Goal: Task Accomplishment & Management: Use online tool/utility

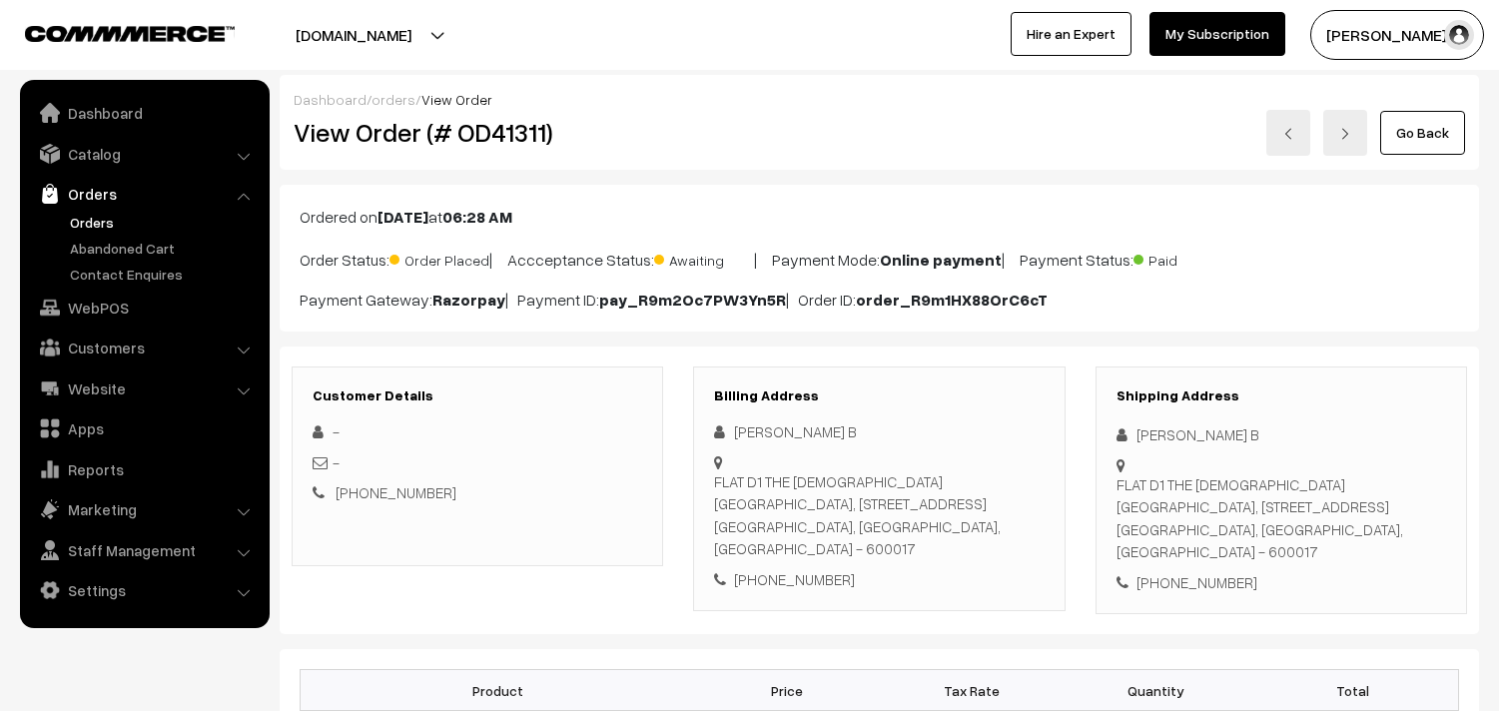
scroll to position [554, 0]
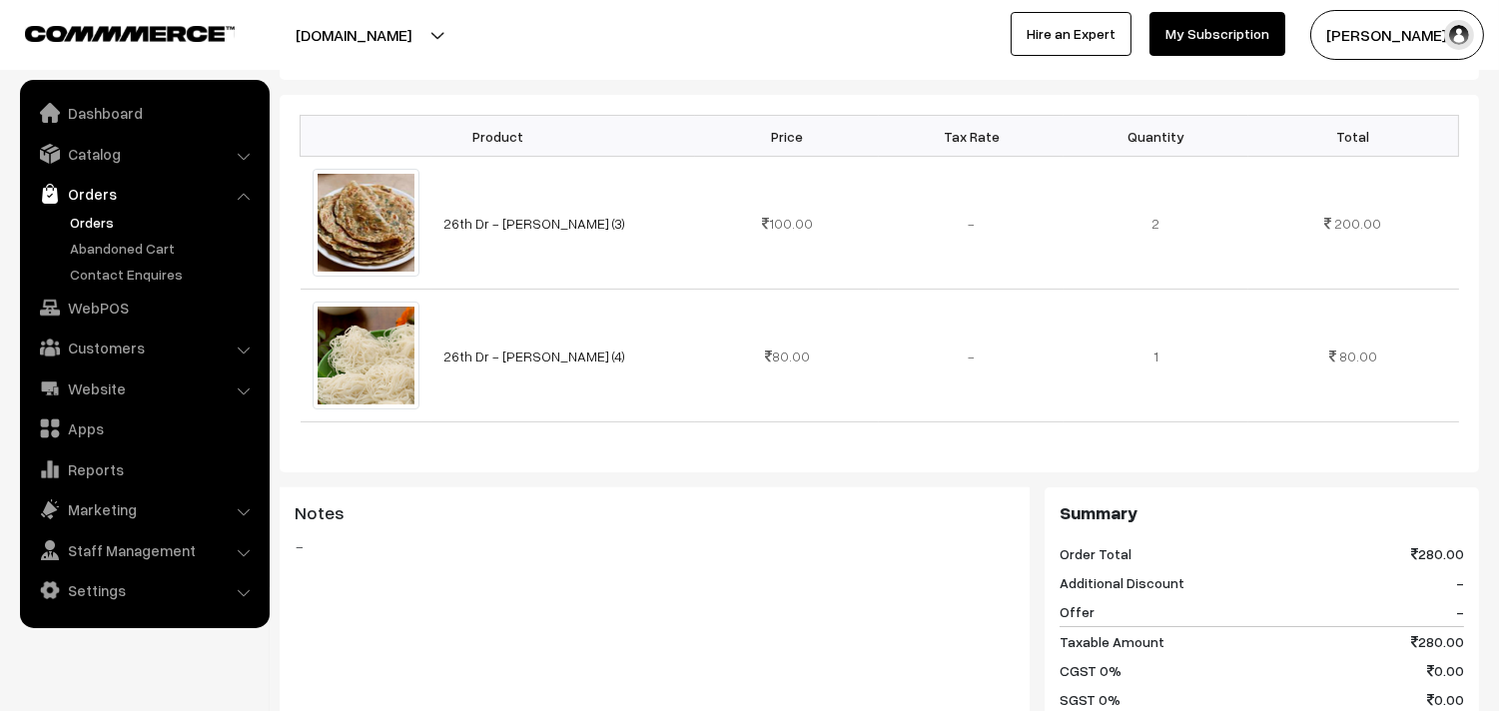
click at [116, 225] on link "Orders" at bounding box center [164, 222] width 198 height 21
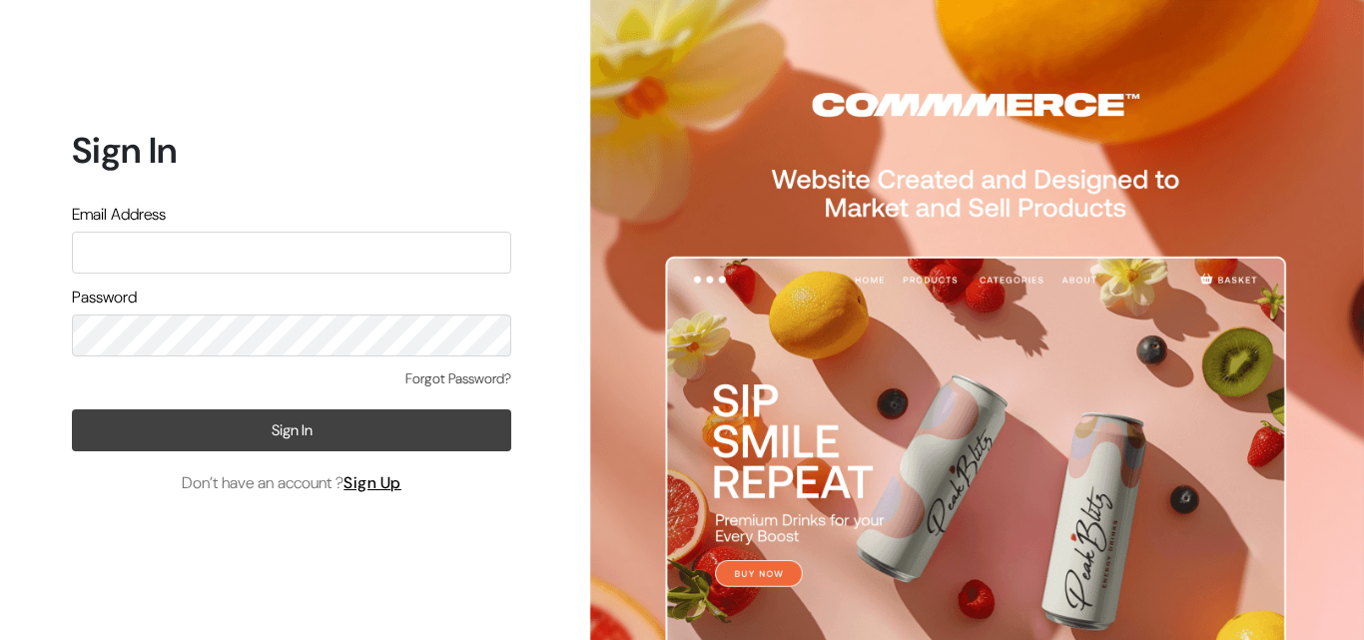
type input "annamsfoods@gmail.com"
click at [370, 444] on button "Sign In" at bounding box center [291, 430] width 439 height 42
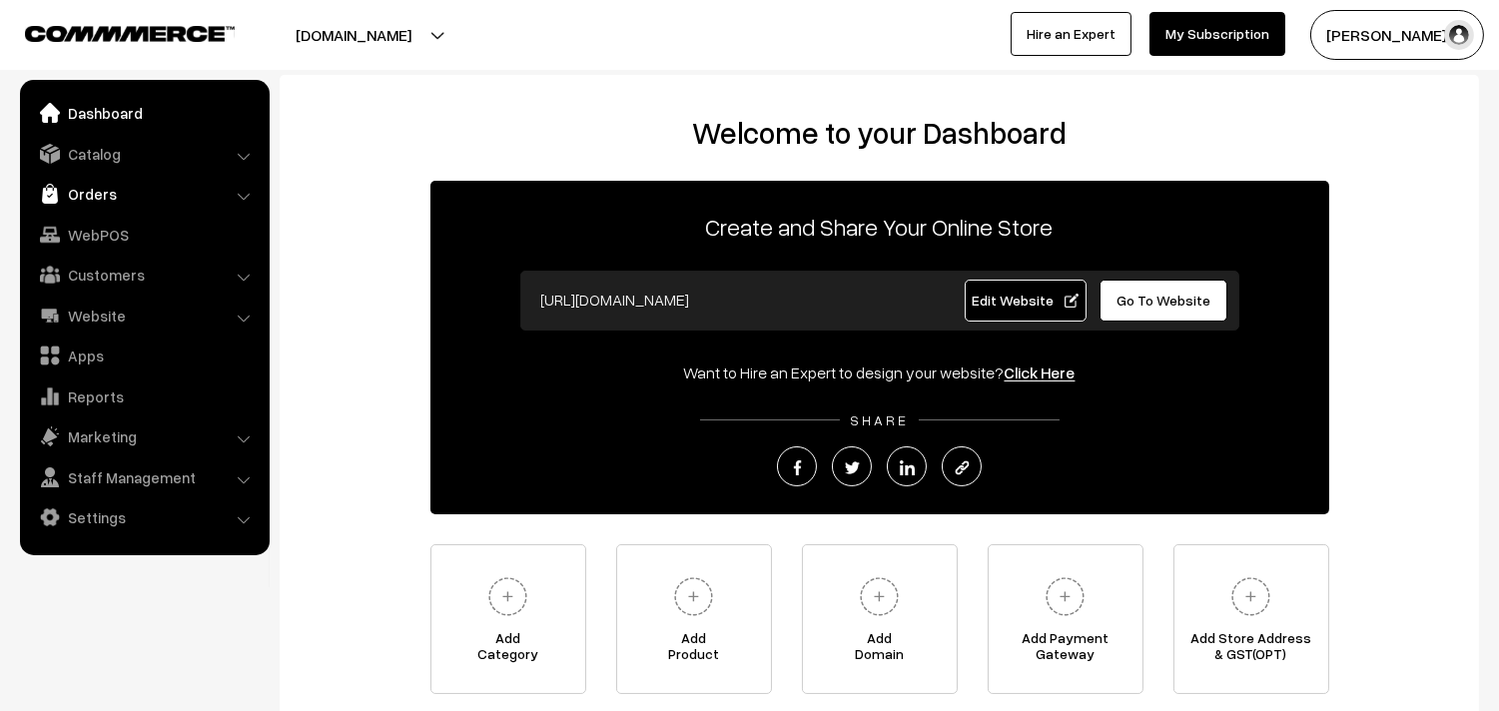
click at [82, 191] on link "Orders" at bounding box center [144, 194] width 238 height 36
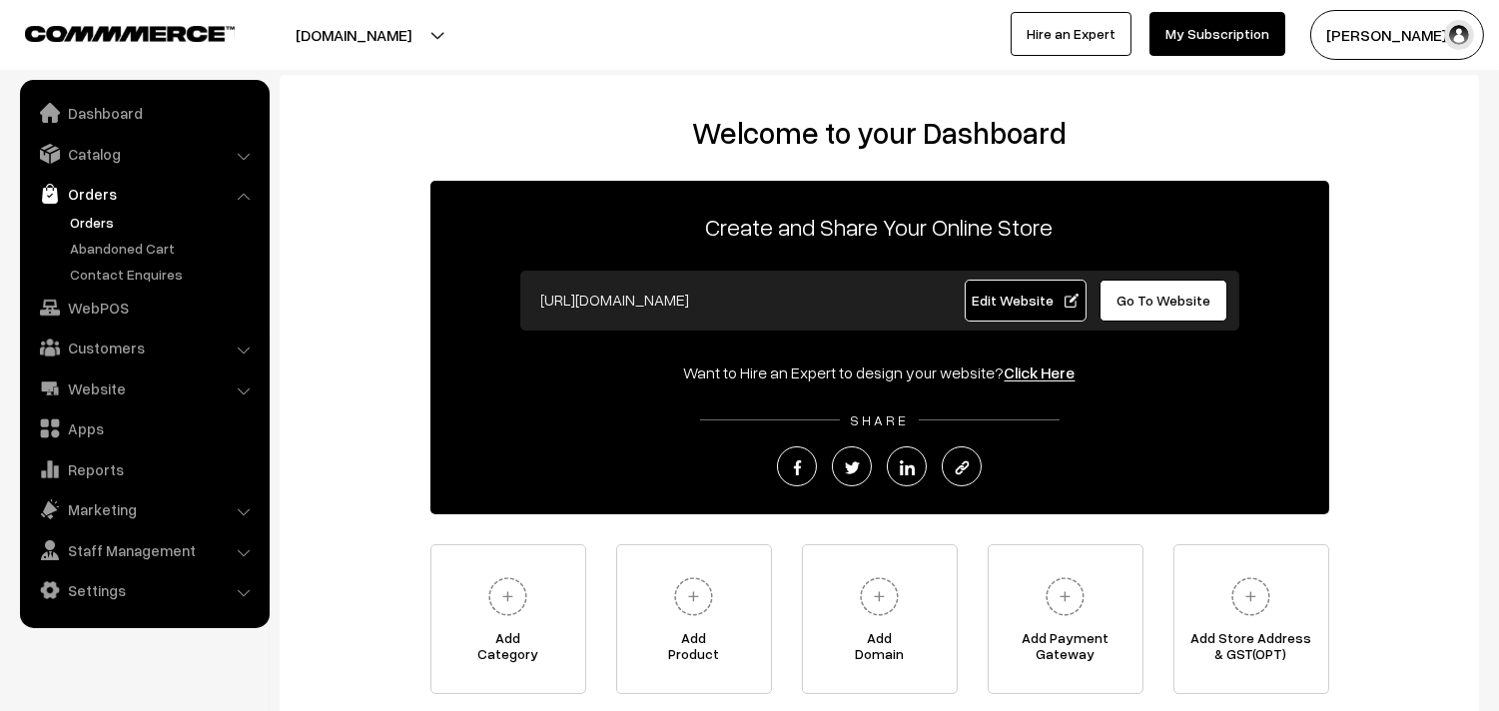
click at [93, 221] on link "Orders" at bounding box center [164, 222] width 198 height 21
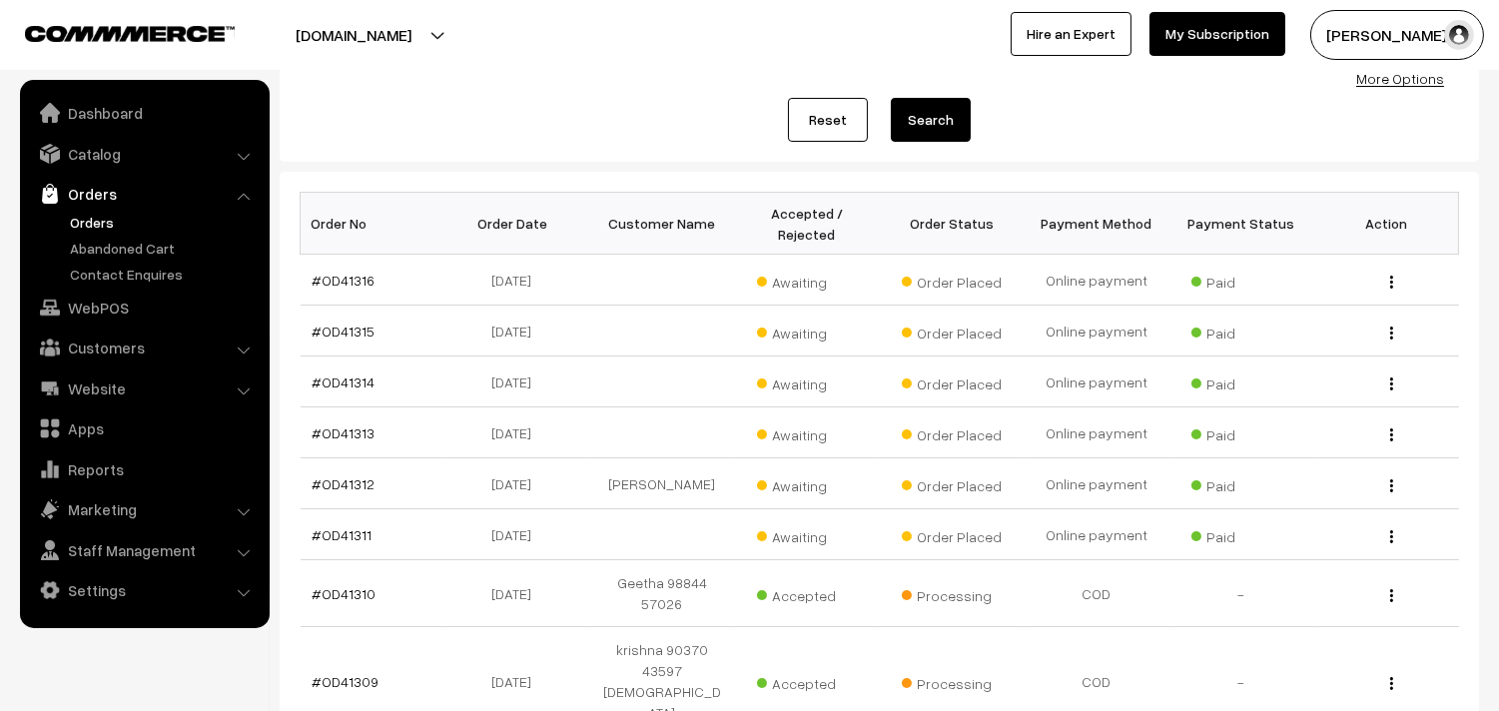
scroll to position [222, 0]
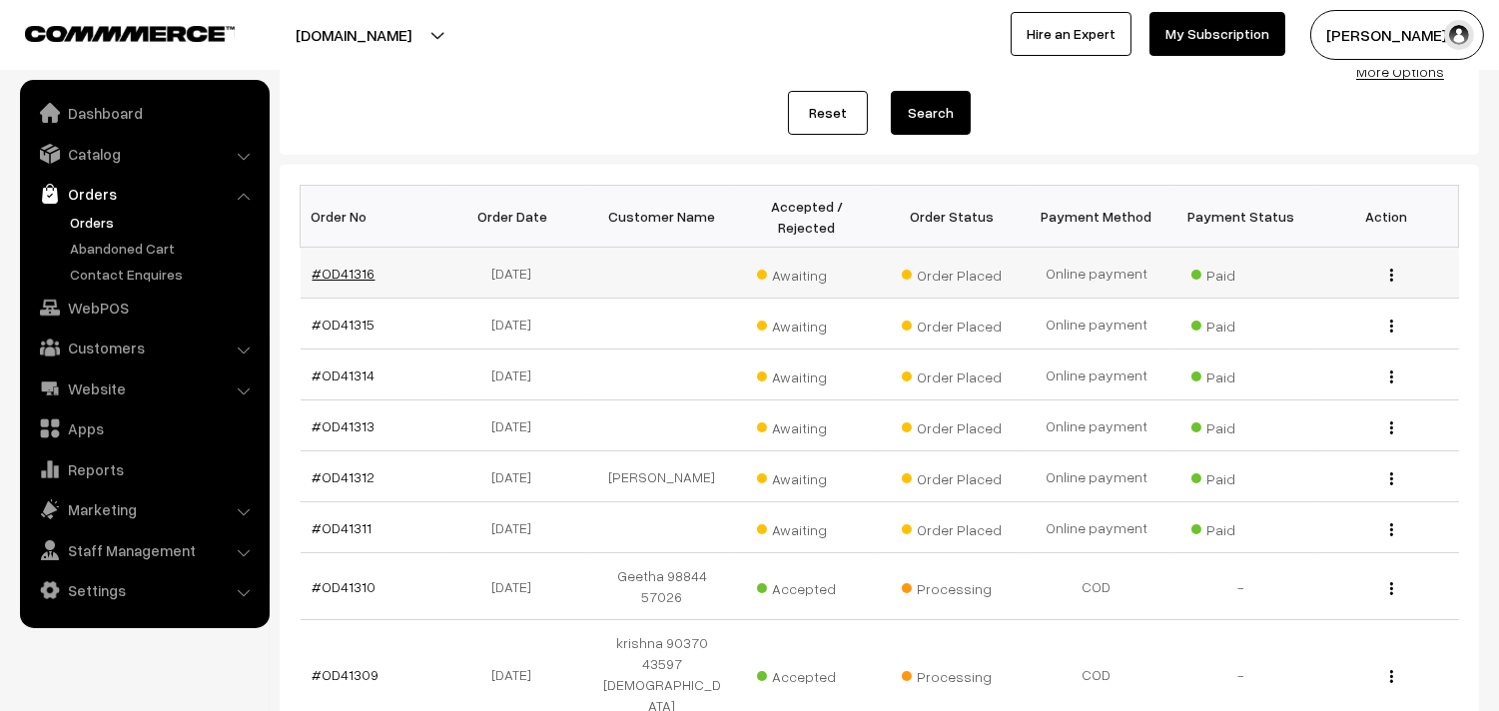
click at [321, 265] on link "#OD41316" at bounding box center [344, 273] width 63 height 17
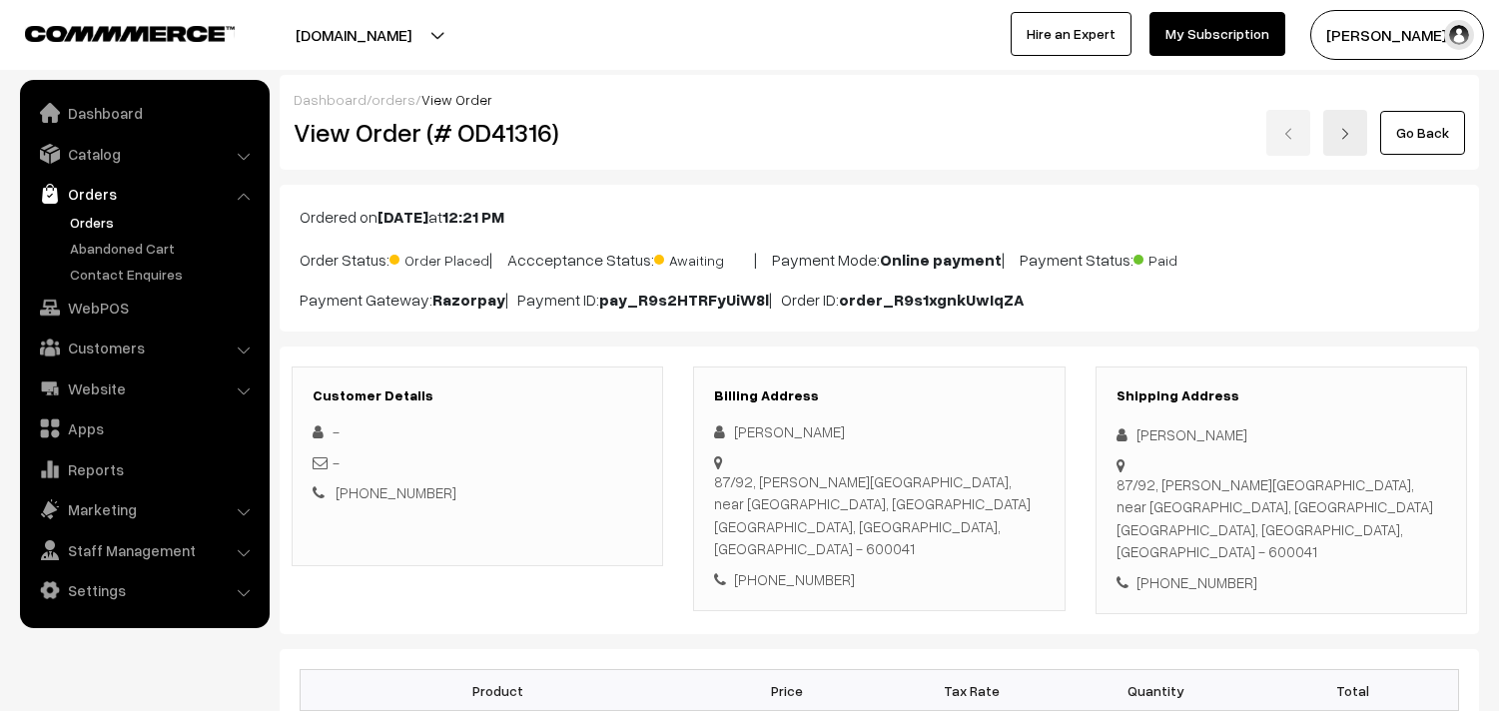
scroll to position [333, 0]
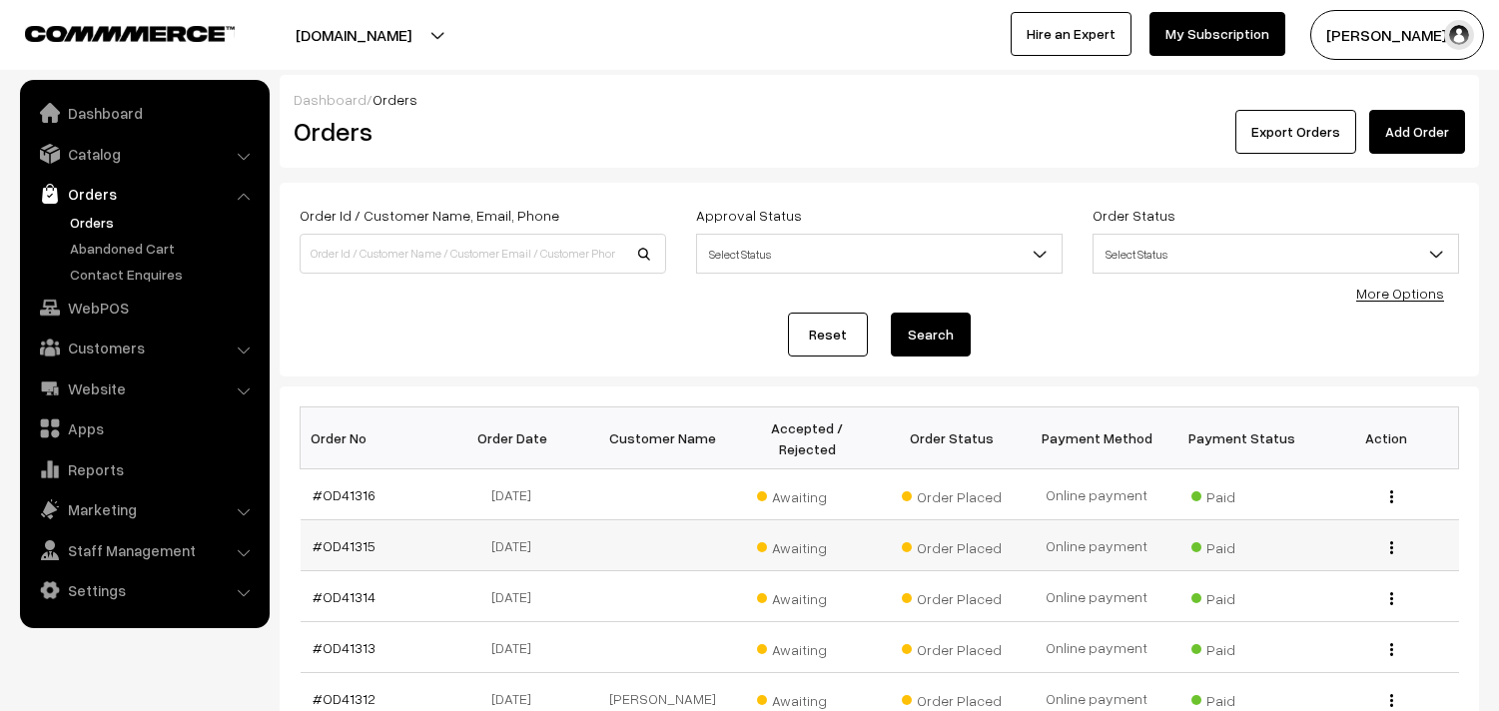
scroll to position [221, 0]
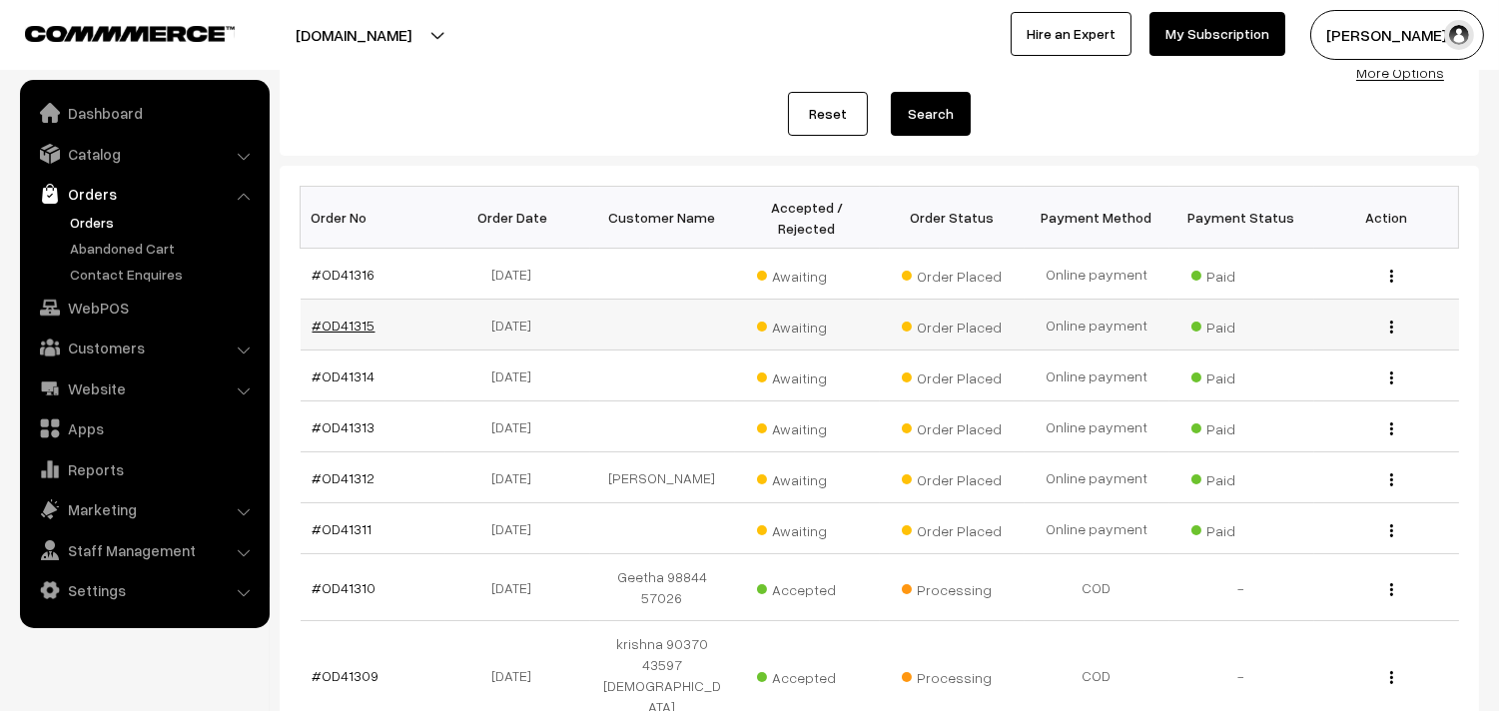
click at [343, 328] on link "#OD41315" at bounding box center [344, 325] width 63 height 17
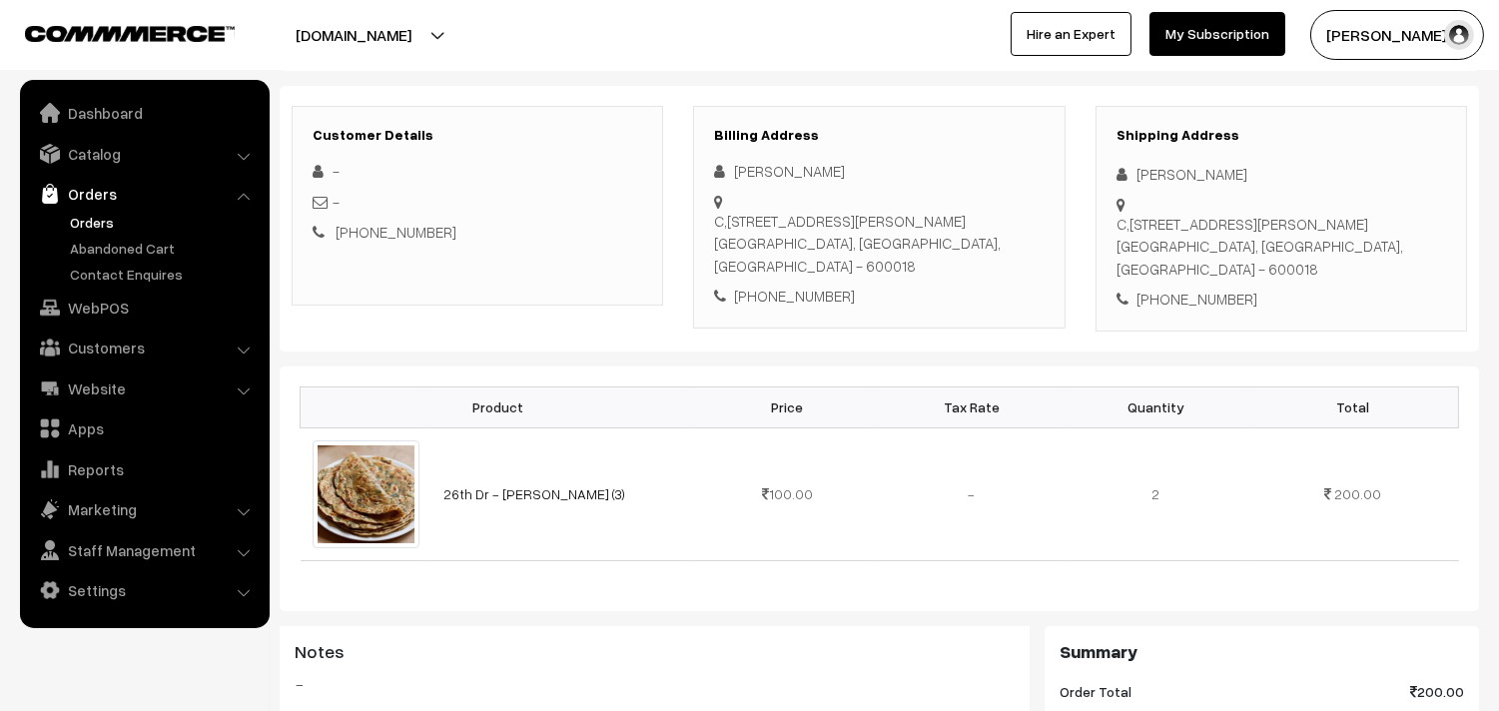
scroll to position [222, 0]
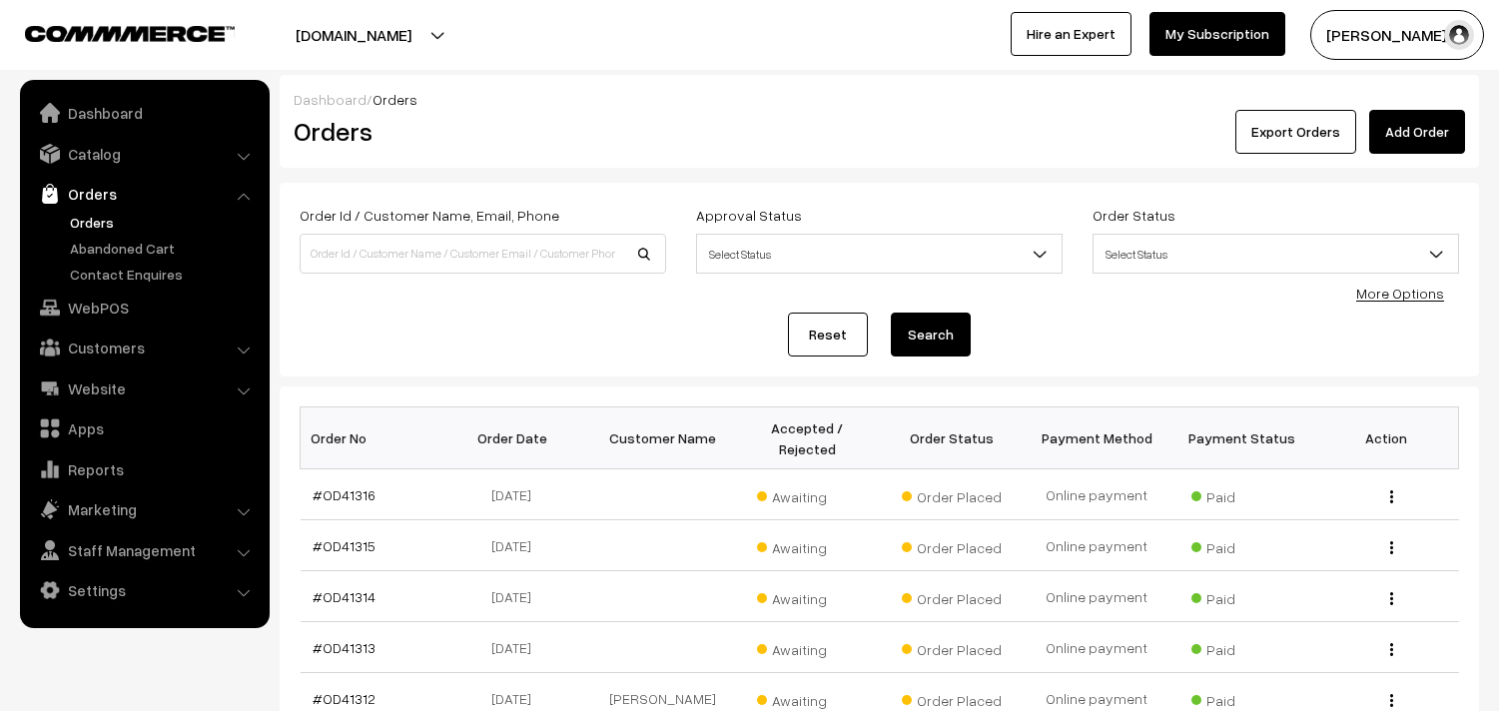
scroll to position [220, 0]
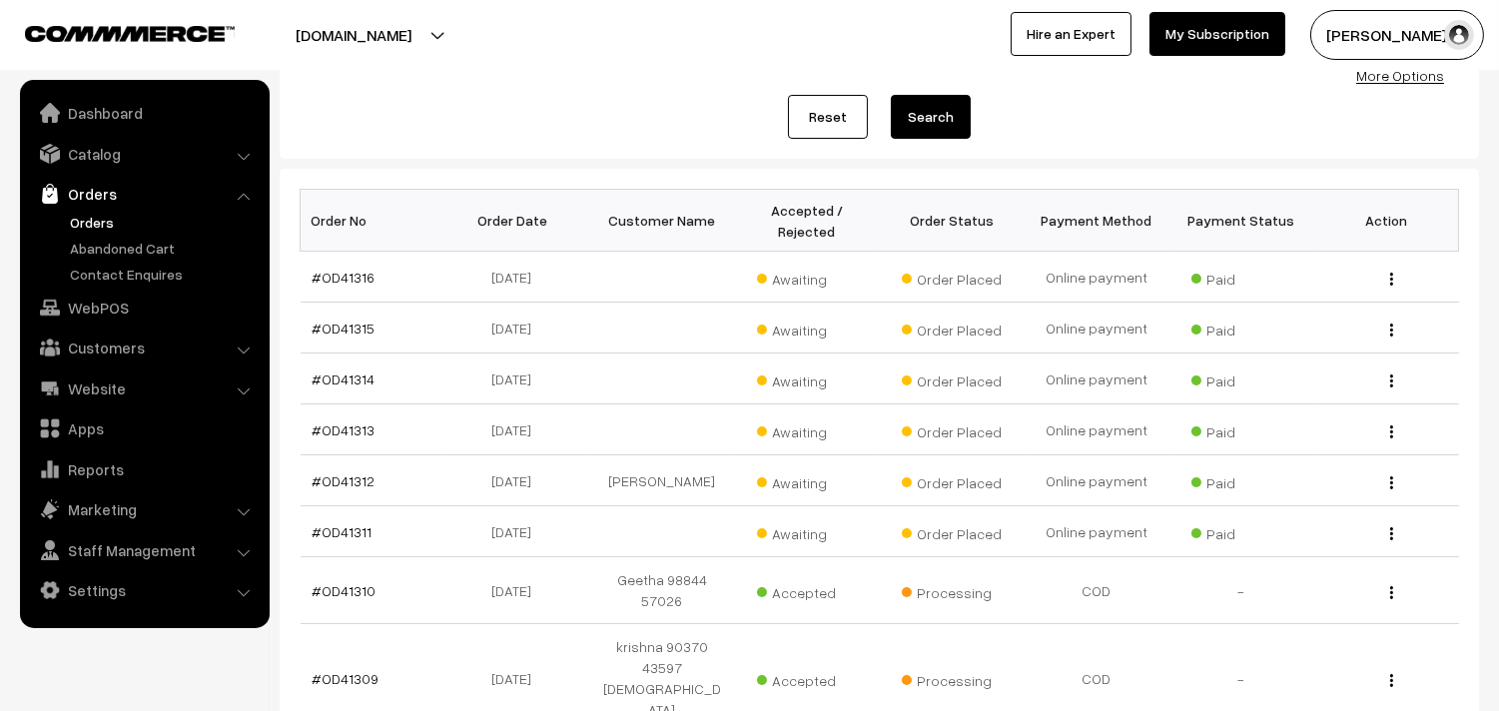
click at [110, 216] on link "Orders" at bounding box center [164, 222] width 198 height 21
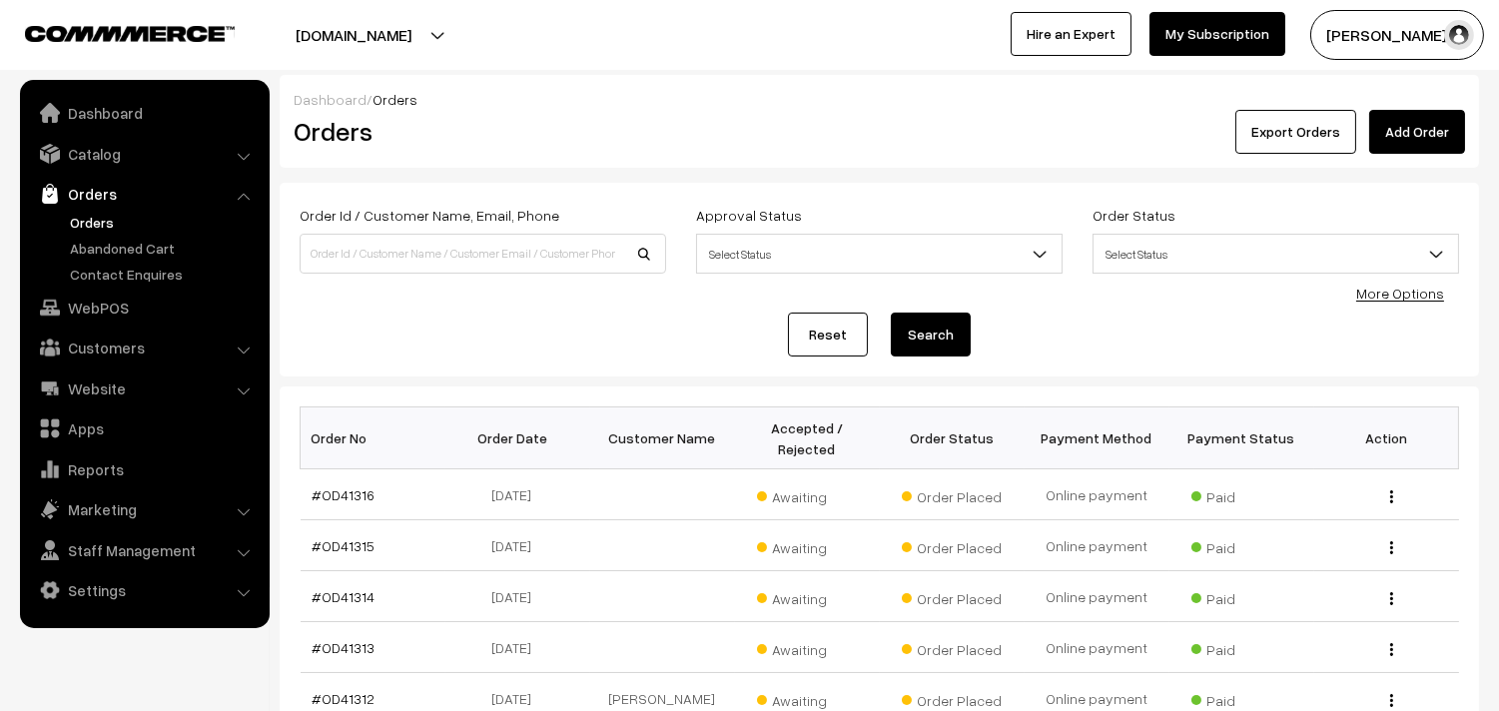
click at [94, 225] on link "Orders" at bounding box center [164, 222] width 198 height 21
click at [86, 315] on link "WebPOS" at bounding box center [144, 308] width 238 height 36
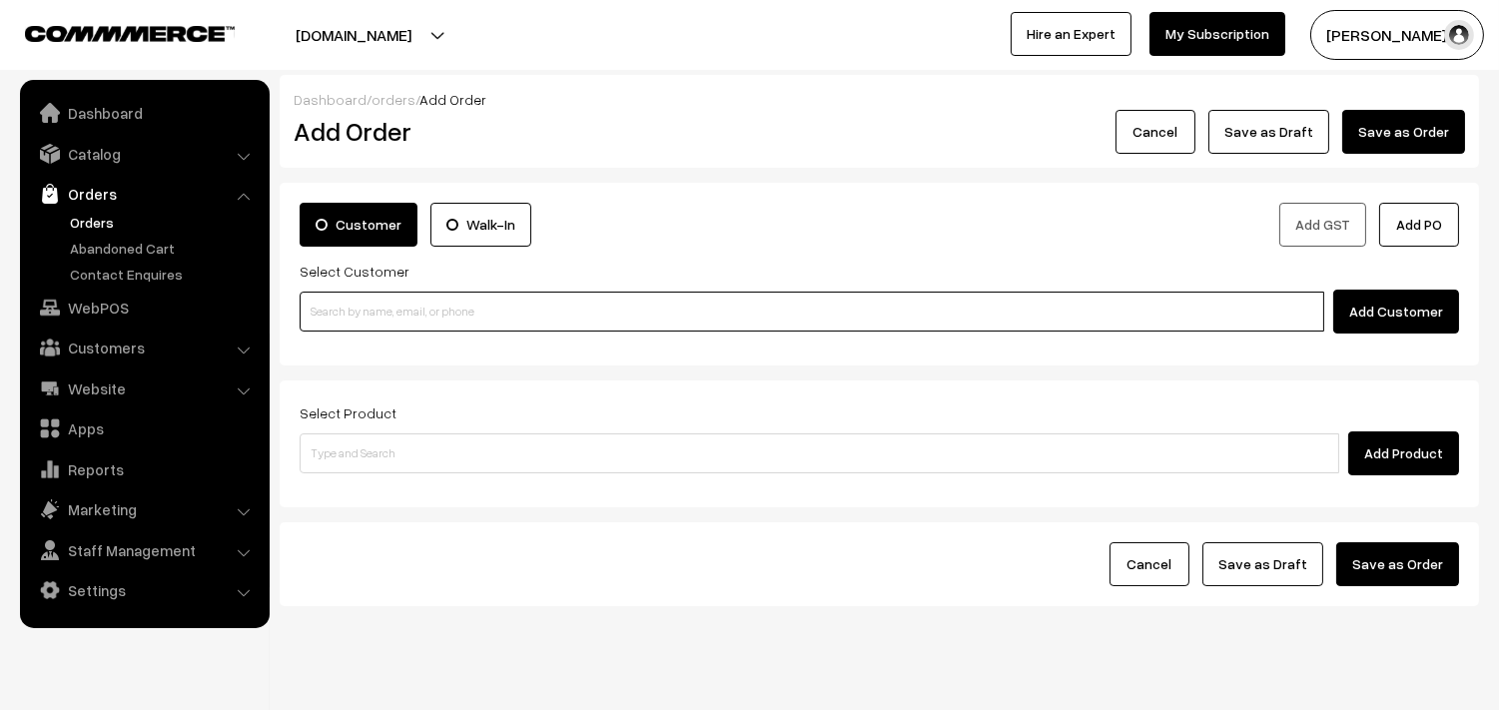
click at [385, 310] on input at bounding box center [812, 312] width 1025 height 40
paste input "98849 91069"
click at [343, 306] on input "98849 91069" at bounding box center [812, 312] width 1025 height 40
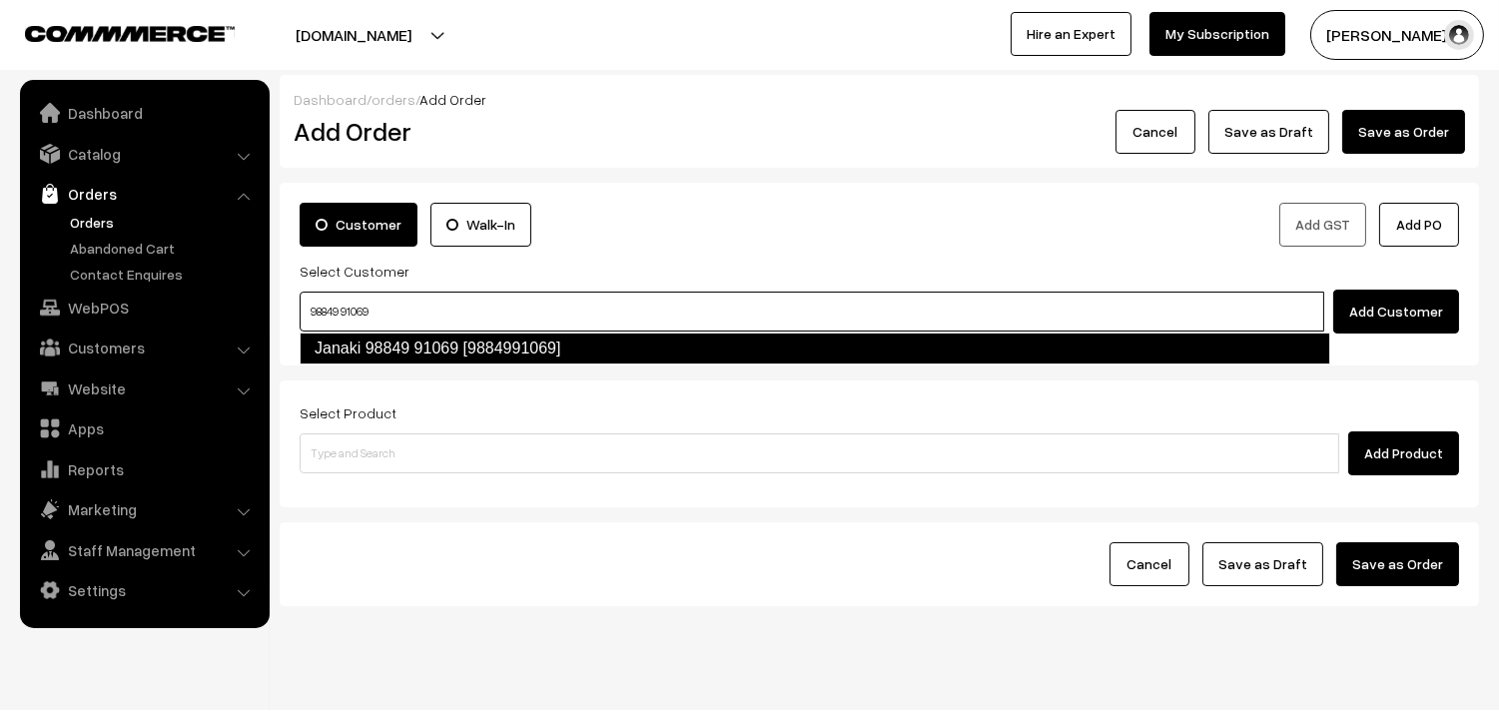
click at [362, 340] on link "Janaki 98849 91069 [9884991069]" at bounding box center [815, 349] width 1031 height 32
type input "98849 91069"
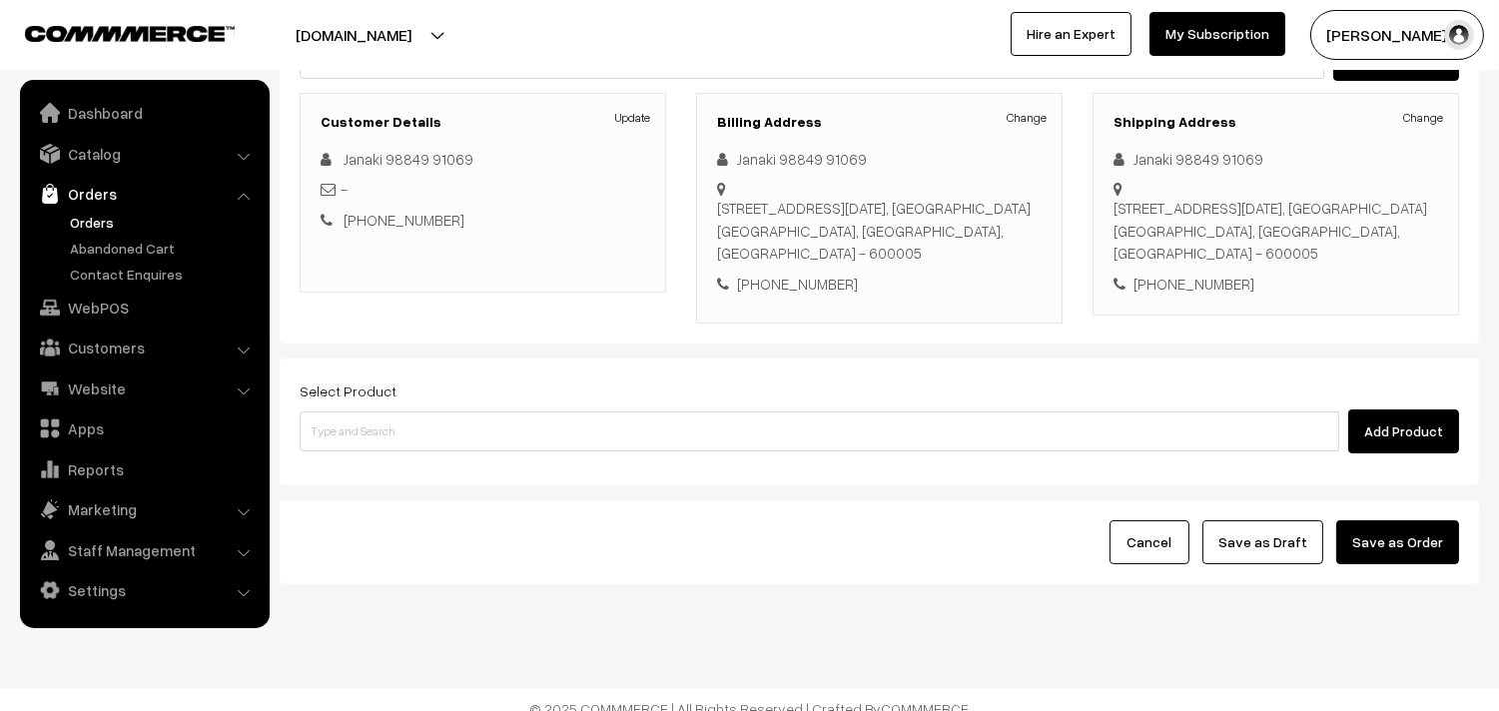
scroll to position [272, 0]
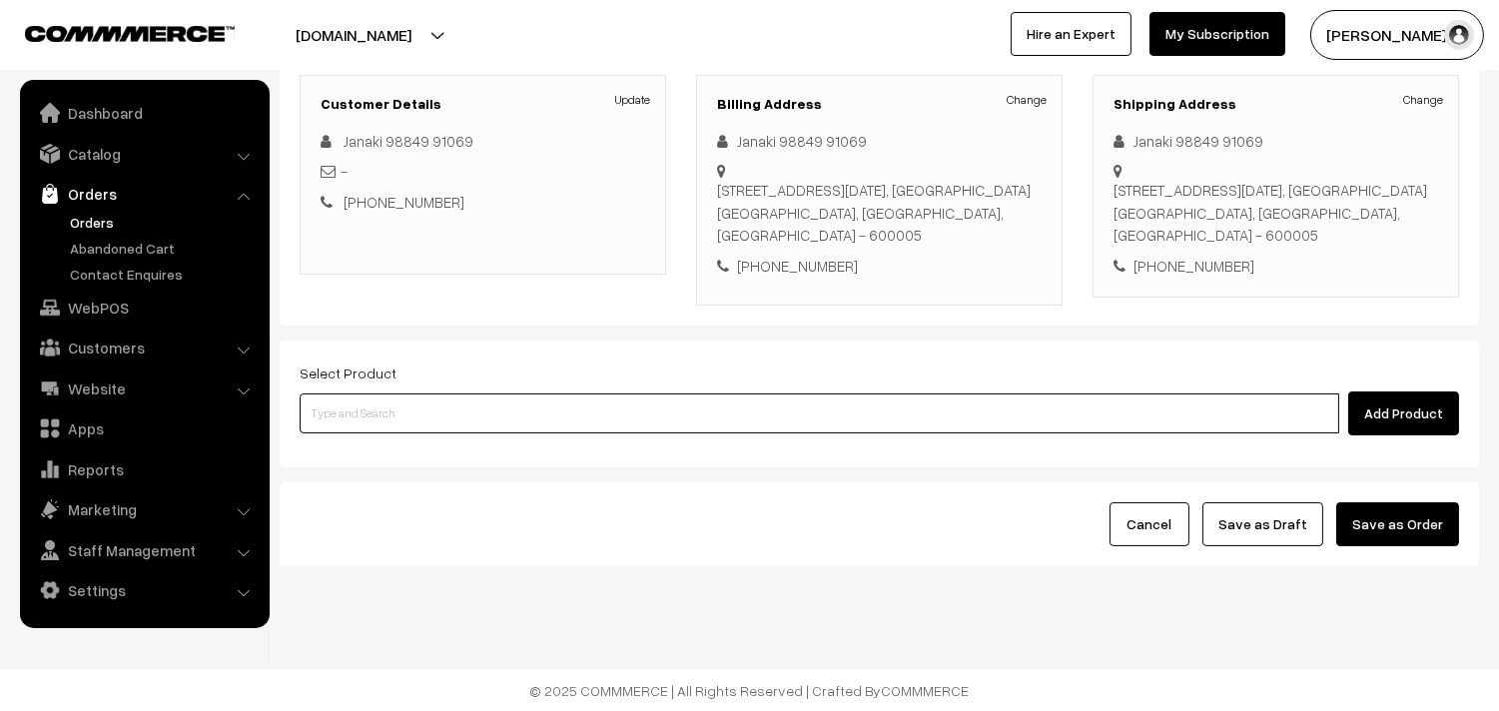
click at [385, 421] on input at bounding box center [819, 413] width 1039 height 40
type input "26th dr"
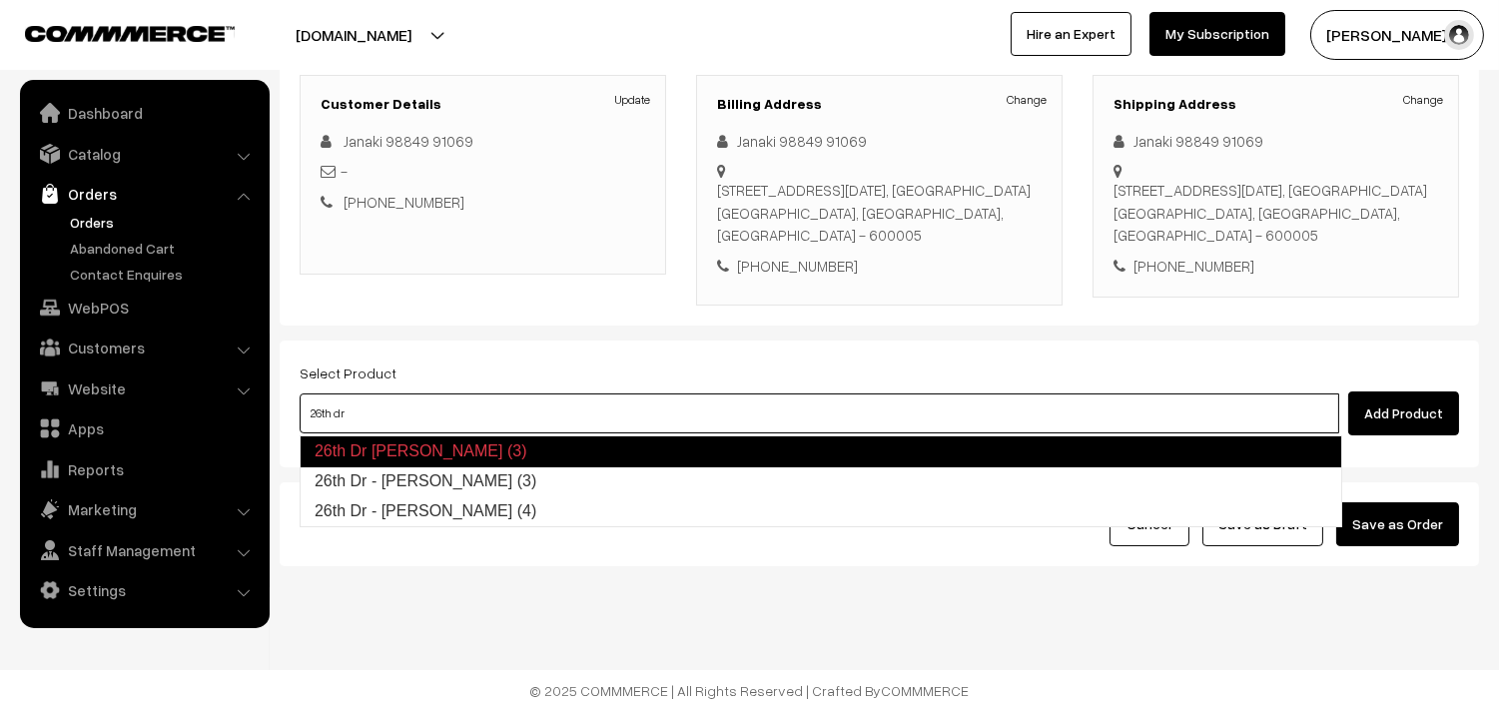
click at [400, 471] on link "26th Dr - Methi Chapapthi (3)" at bounding box center [821, 481] width 1040 height 30
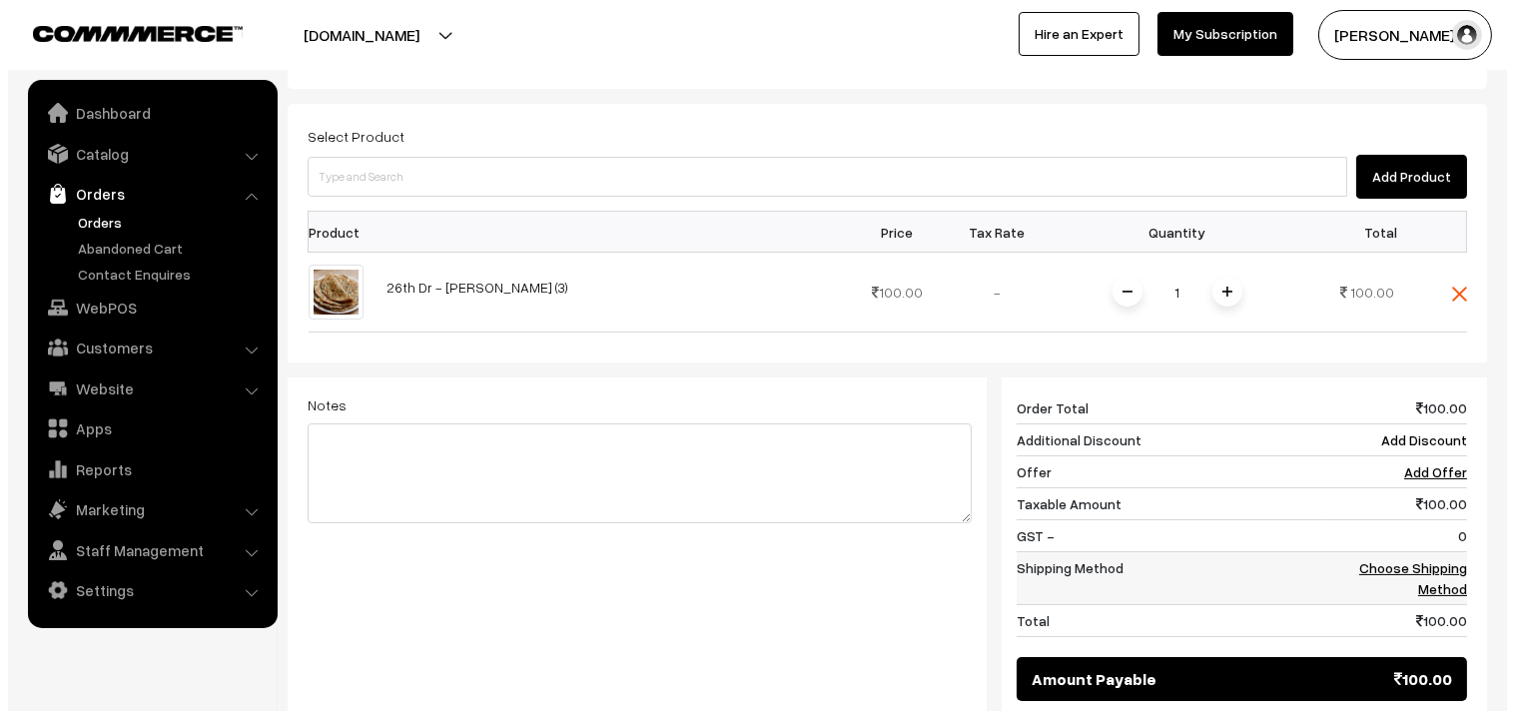
scroll to position [604, 0]
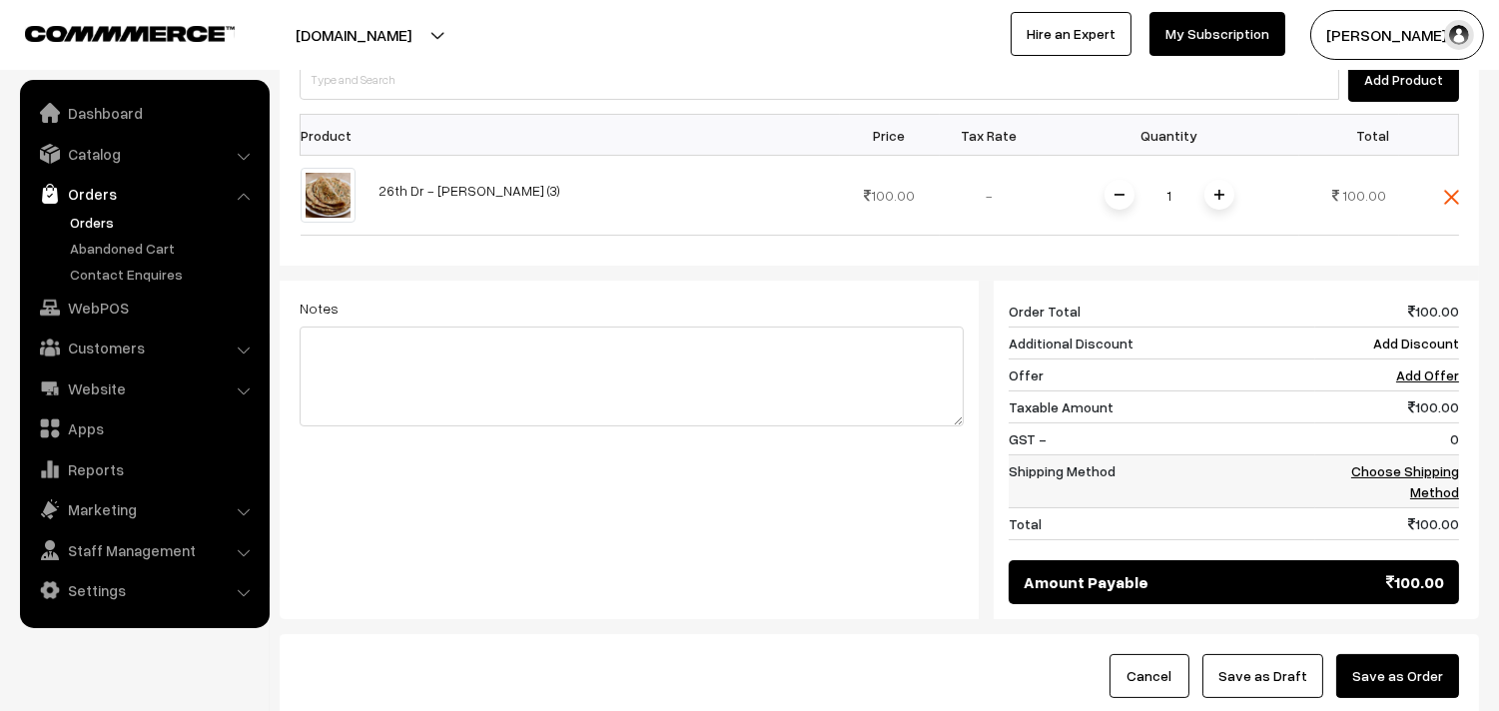
click at [1401, 463] on link "Choose Shipping Method" at bounding box center [1405, 481] width 108 height 38
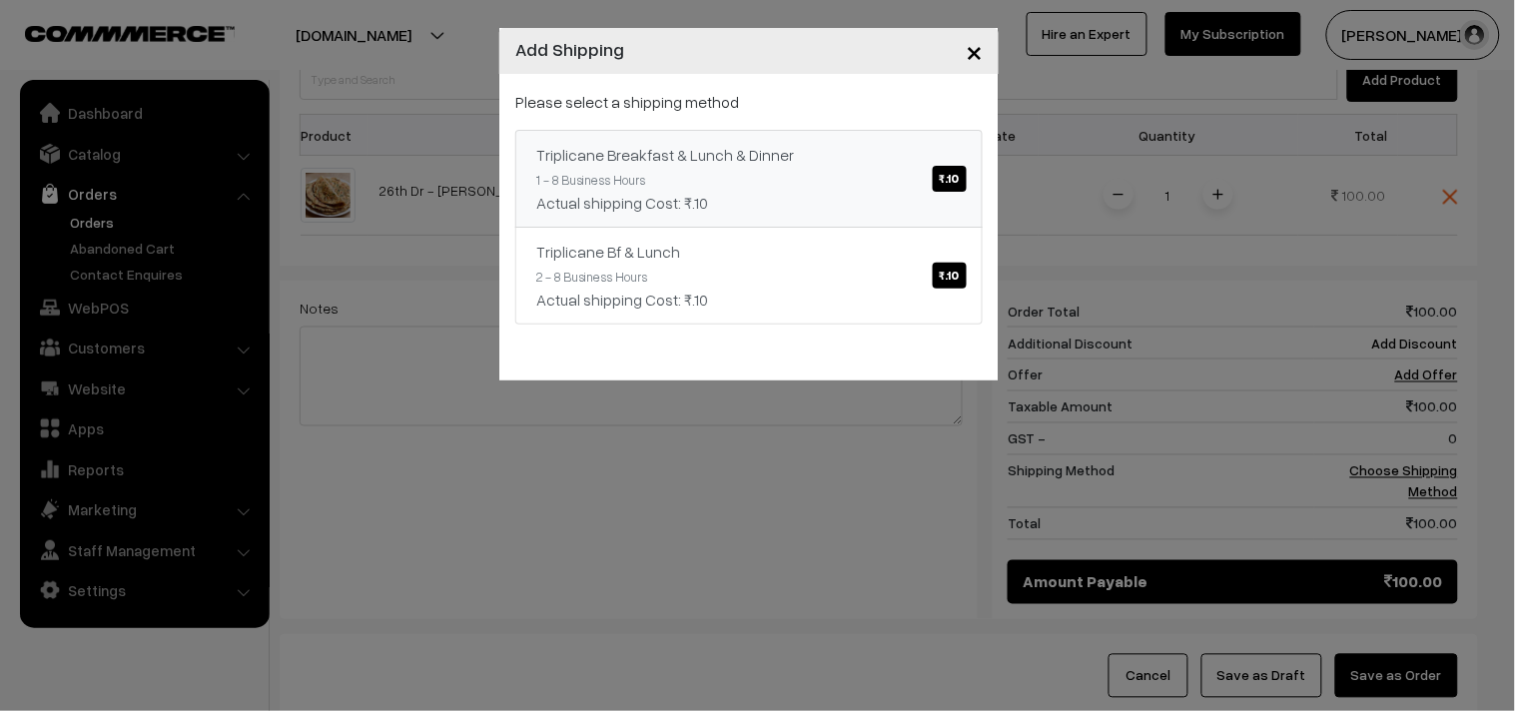
click at [907, 186] on link "Triplicane Breakfast & Lunch & Dinner ₹.10 1 - 8 Business Hours Actual shipping…" at bounding box center [748, 179] width 467 height 98
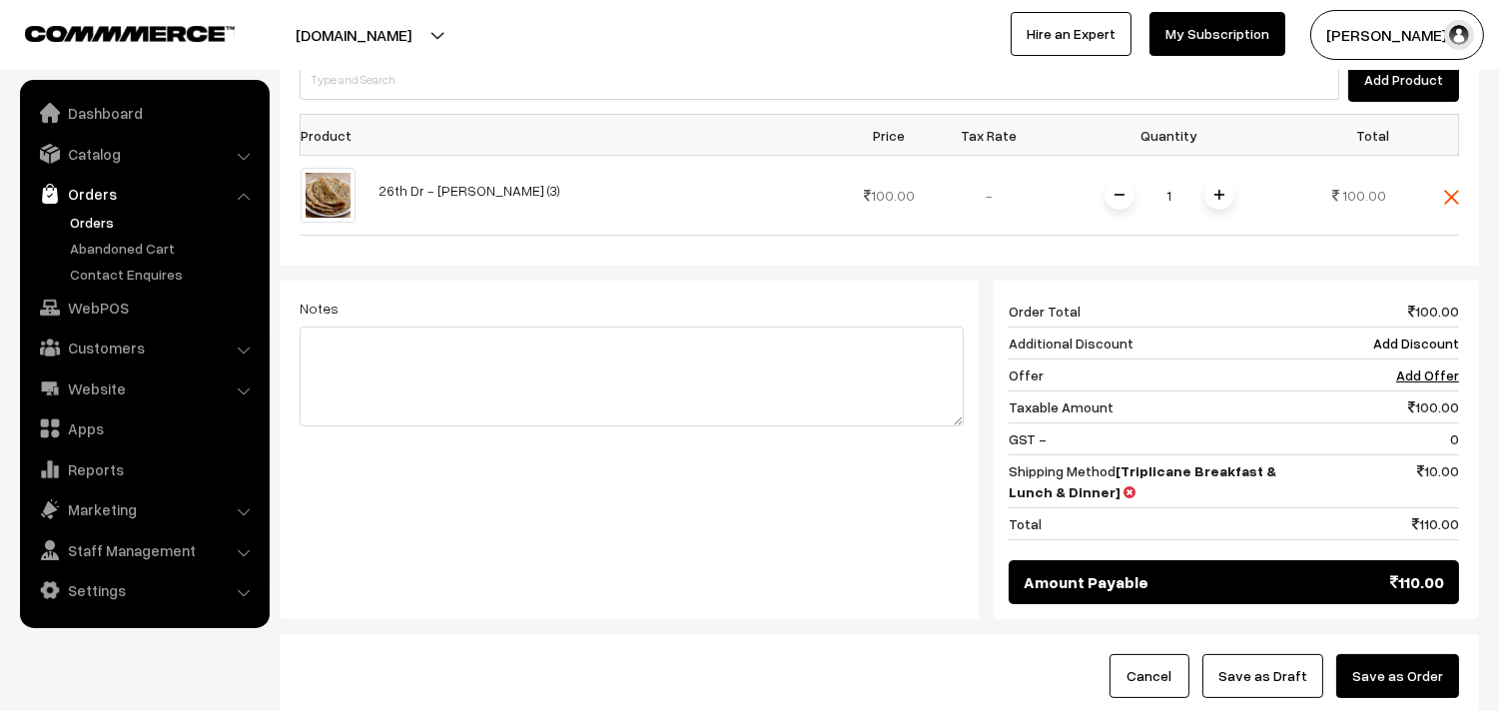
click at [1383, 672] on button "Save as Order" at bounding box center [1397, 676] width 123 height 44
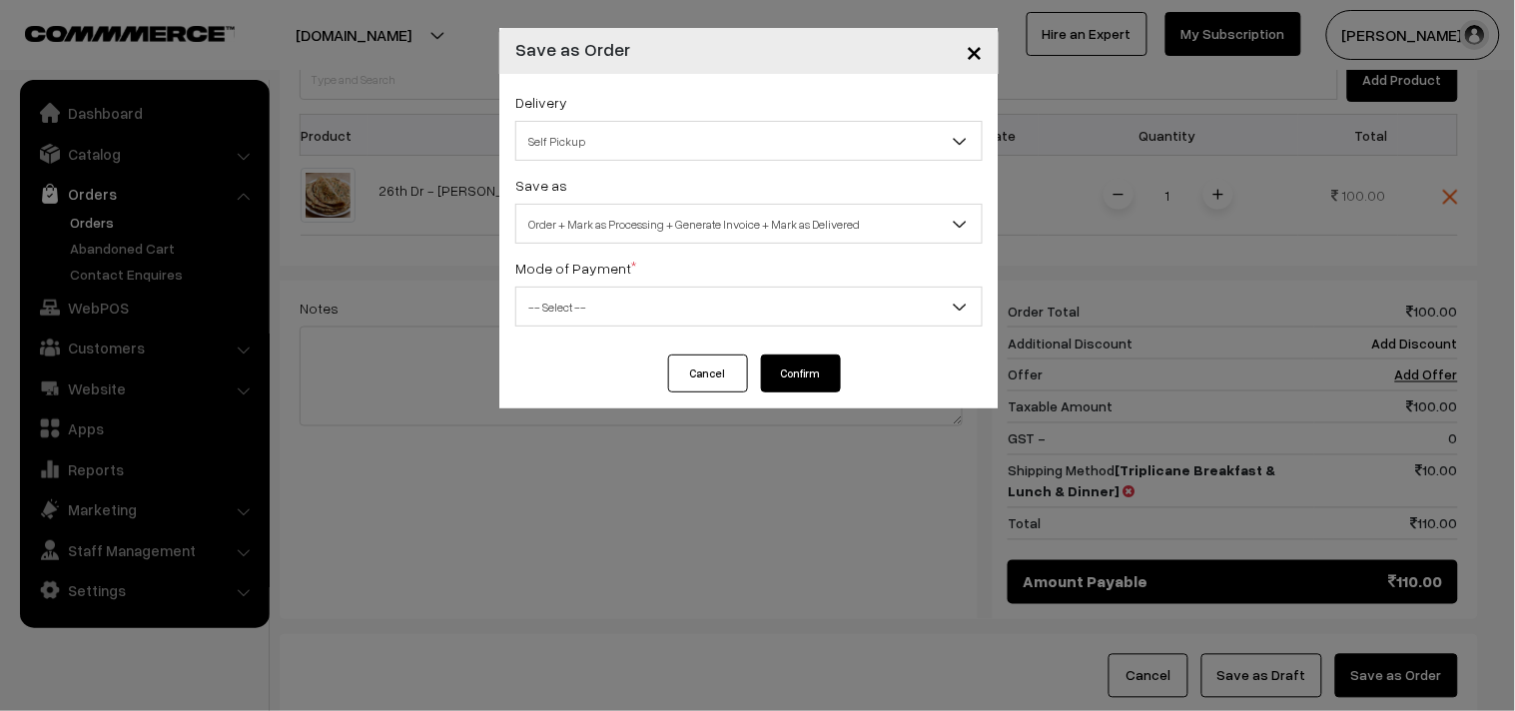
click at [624, 137] on span "Self Pickup" at bounding box center [748, 141] width 465 height 35
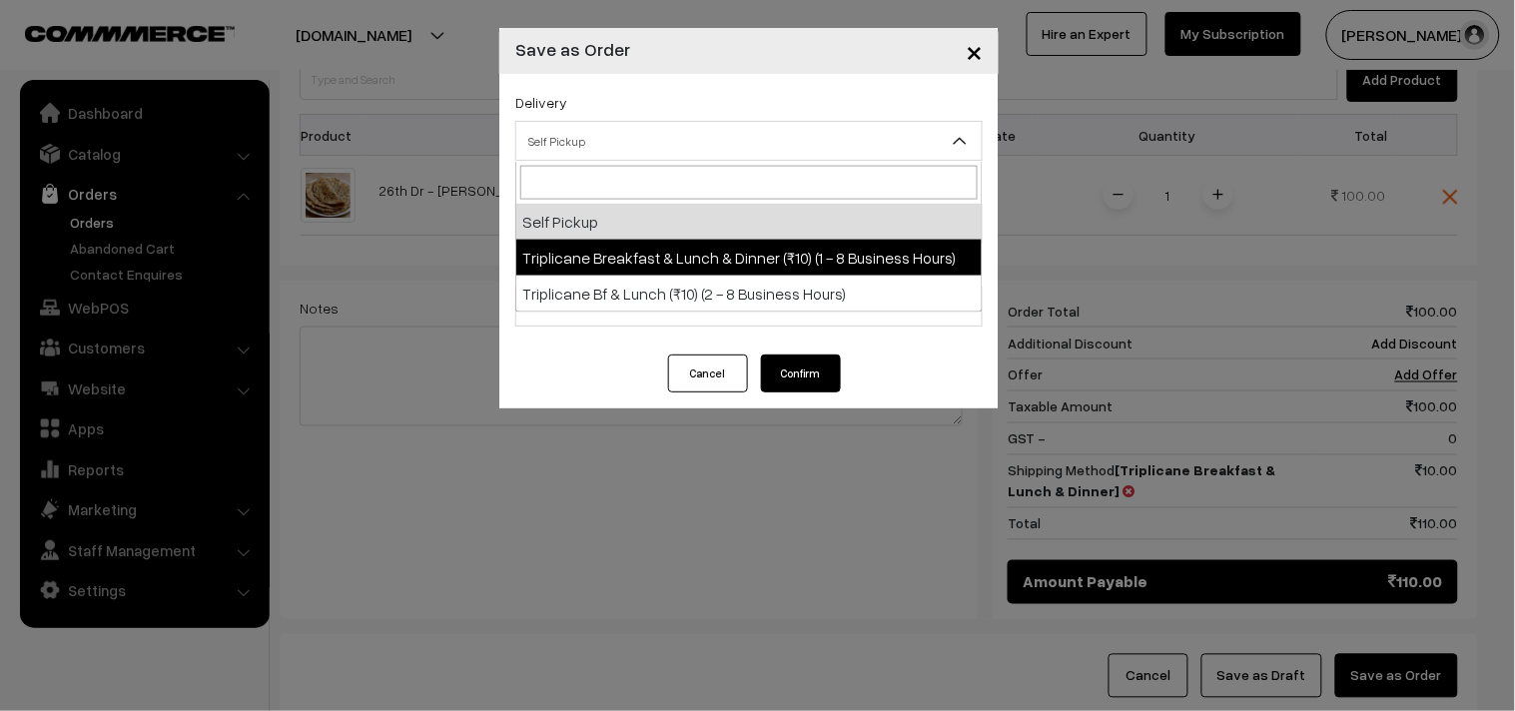
select select "TBL1"
select select "3"
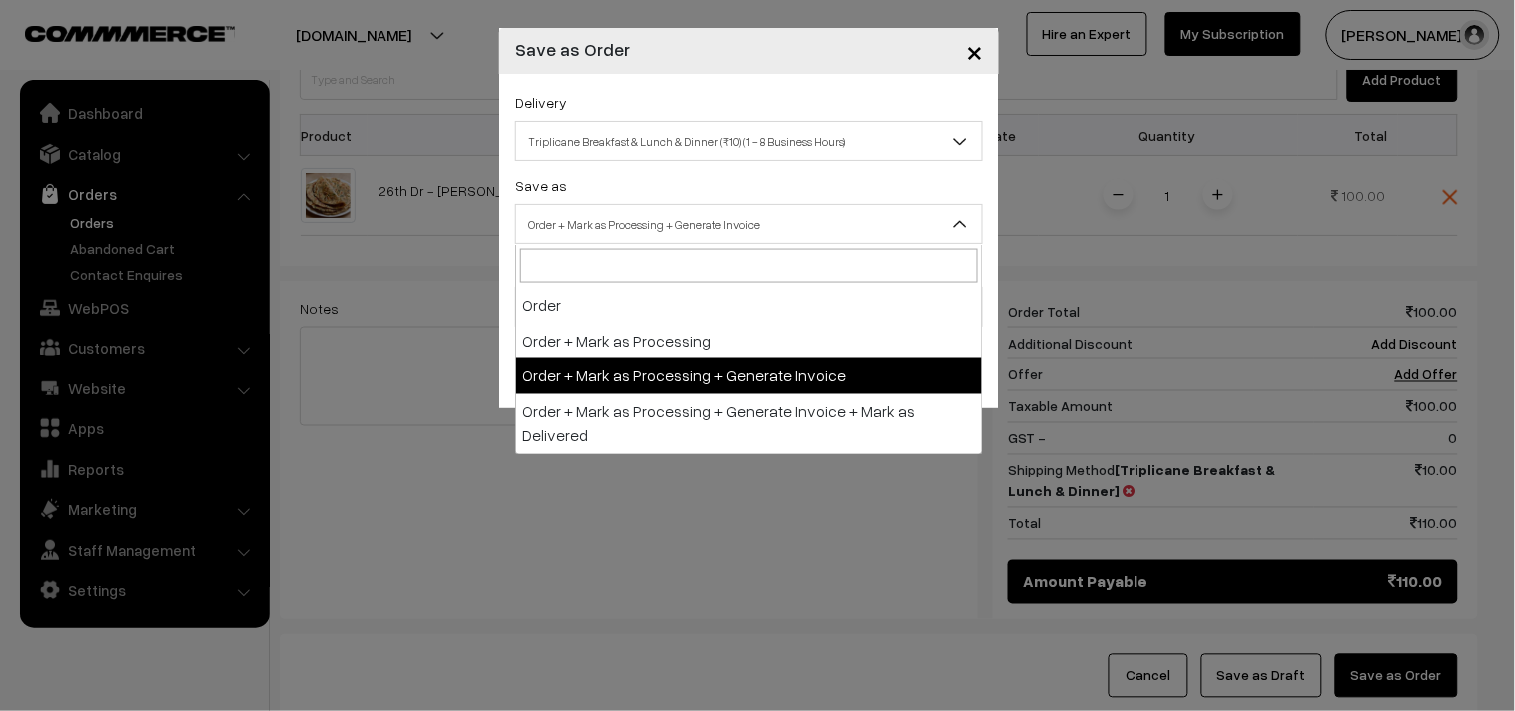
click at [661, 230] on span "Order + Mark as Processing + Generate Invoice" at bounding box center [748, 224] width 465 height 35
drag, startPoint x: 697, startPoint y: 371, endPoint x: 604, endPoint y: 323, distance: 105.0
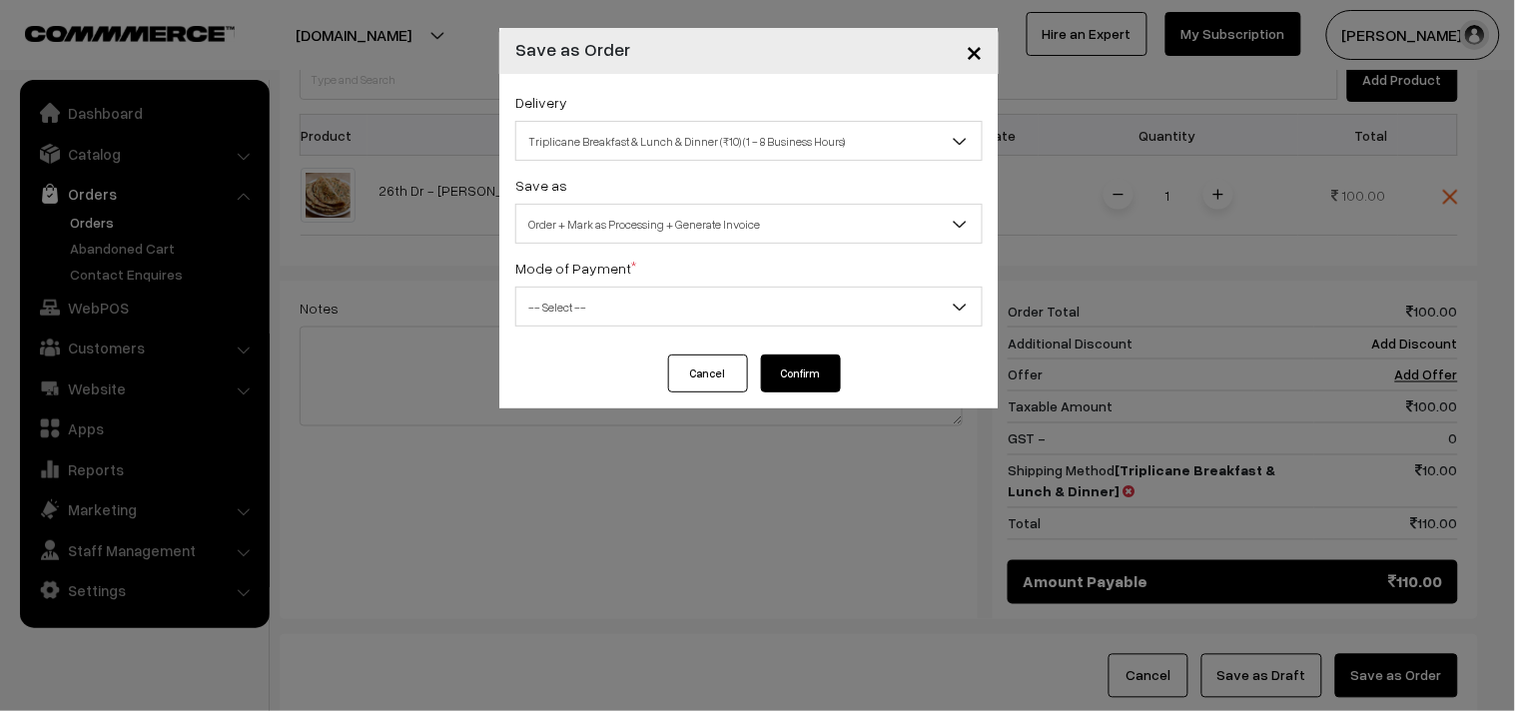
click at [596, 308] on span "-- Select --" at bounding box center [748, 307] width 465 height 35
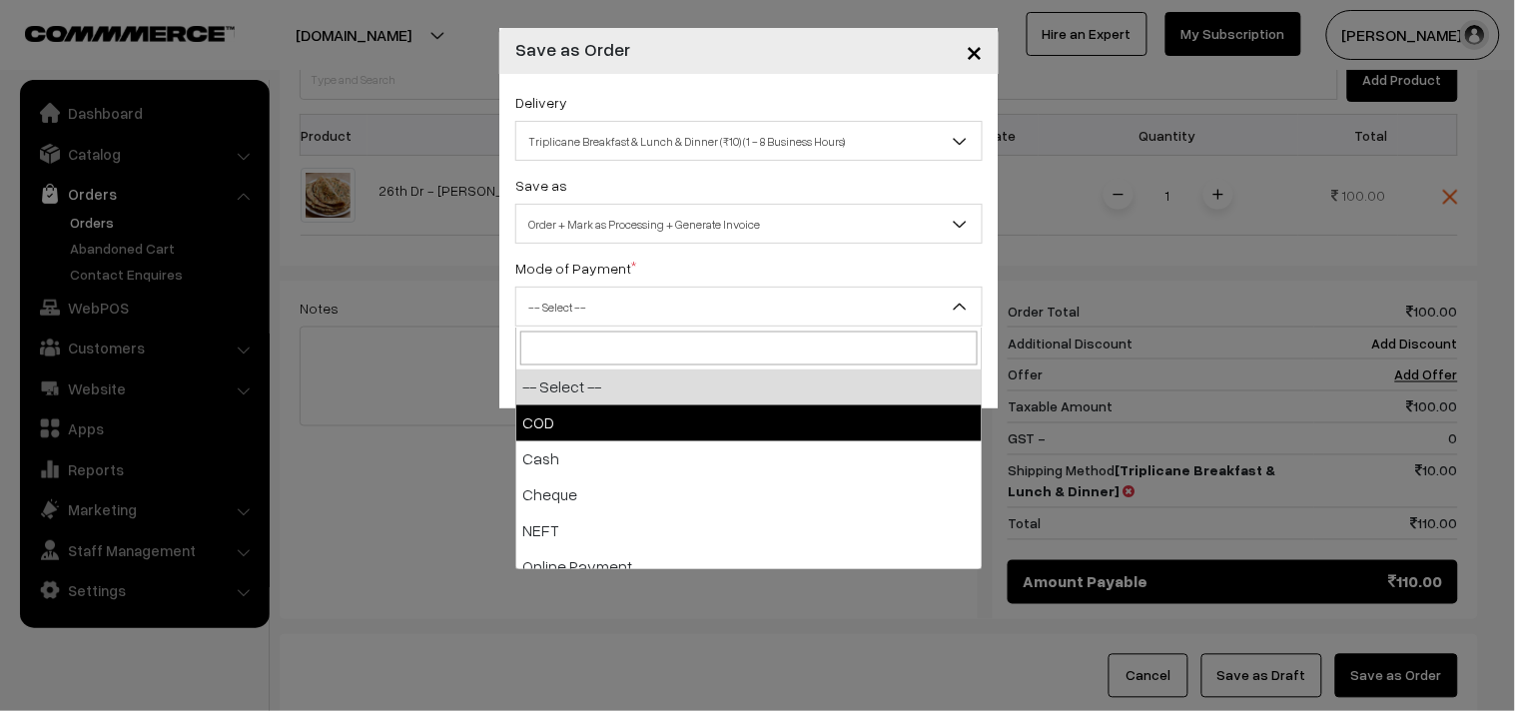
select select "1"
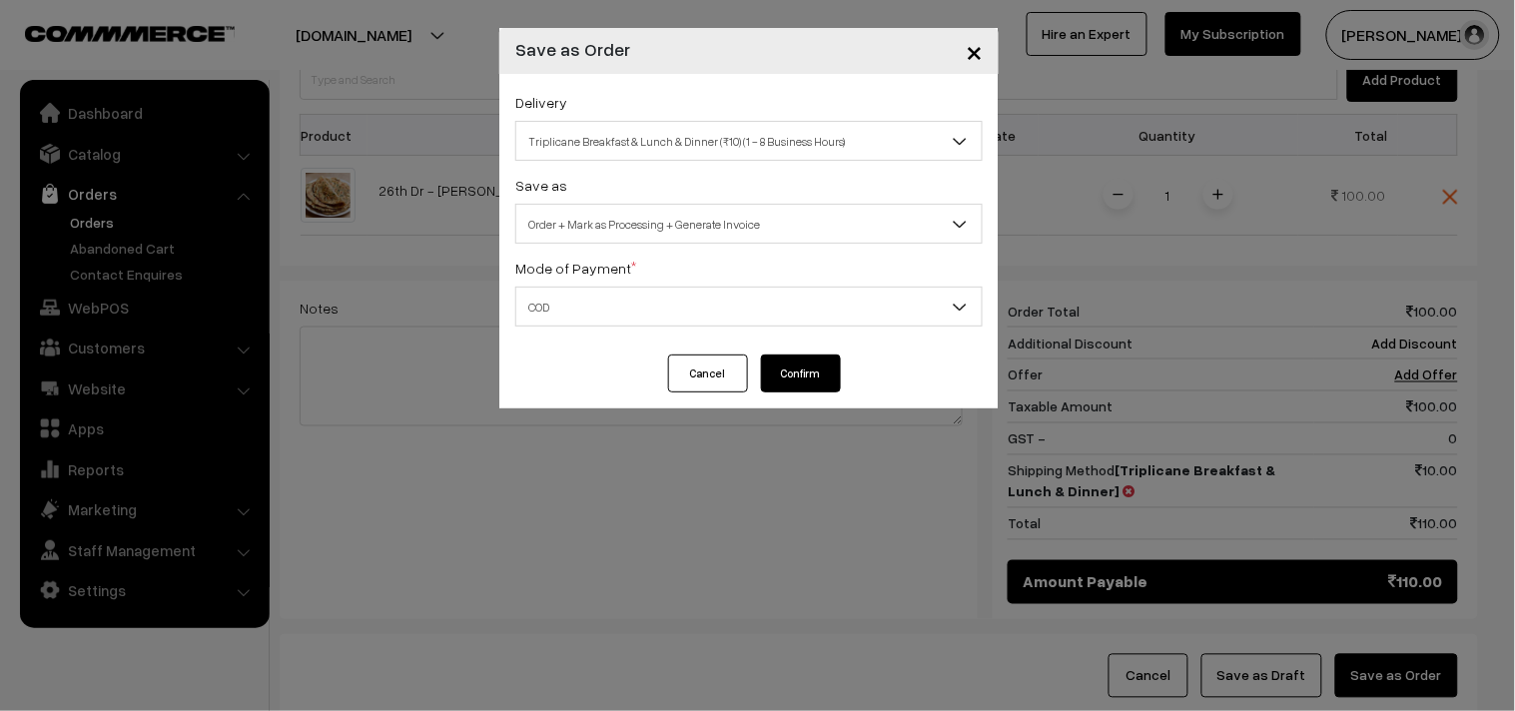
click at [790, 375] on button "Confirm" at bounding box center [801, 373] width 80 height 38
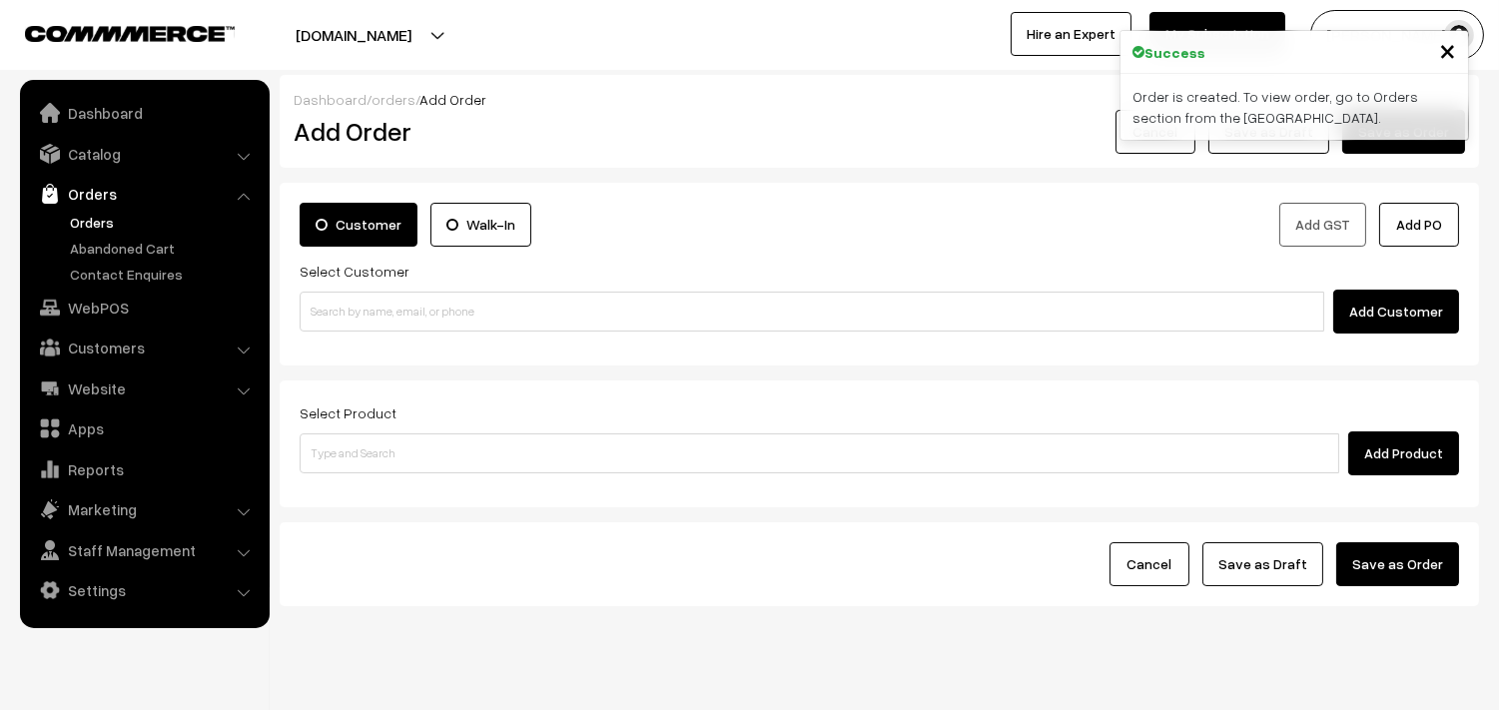
click at [103, 223] on link "Orders" at bounding box center [164, 222] width 198 height 21
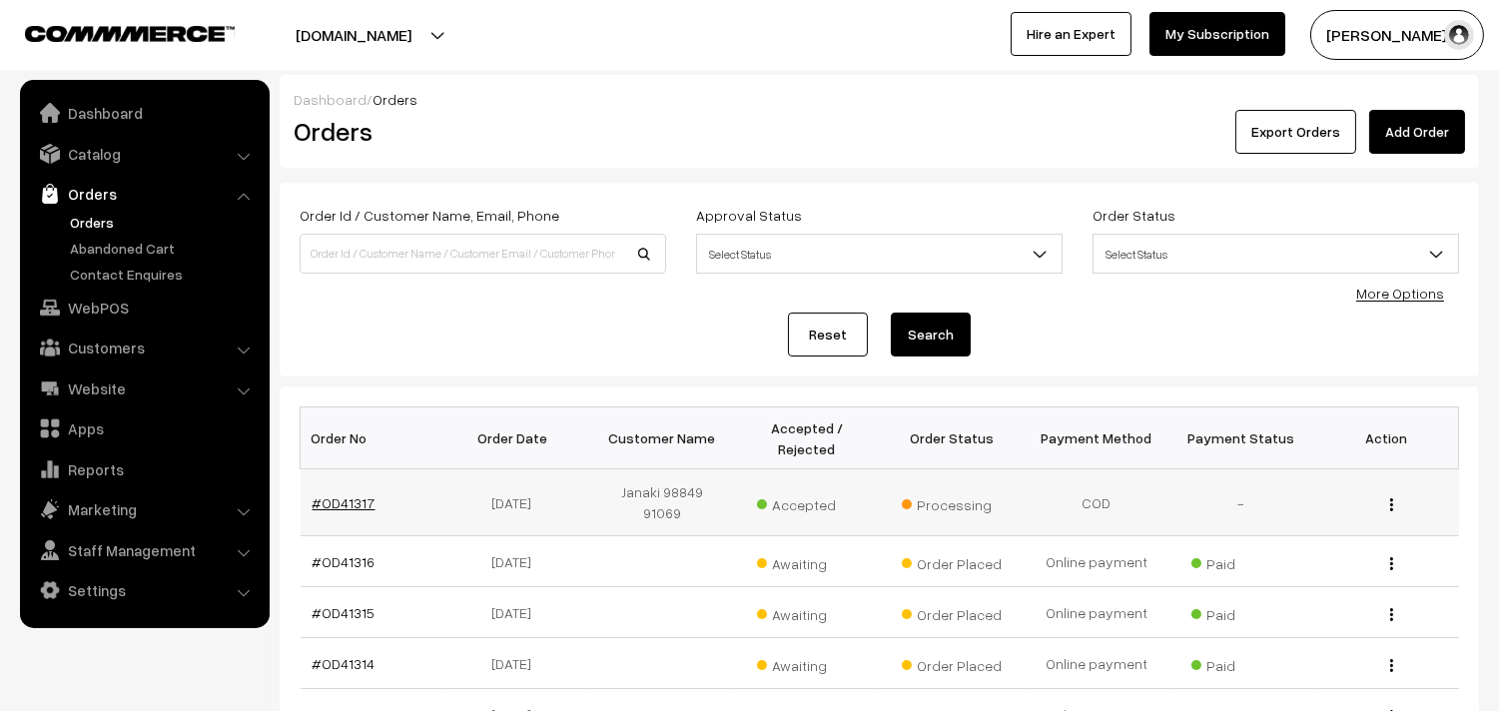
click at [349, 495] on link "#OD41317" at bounding box center [344, 502] width 63 height 17
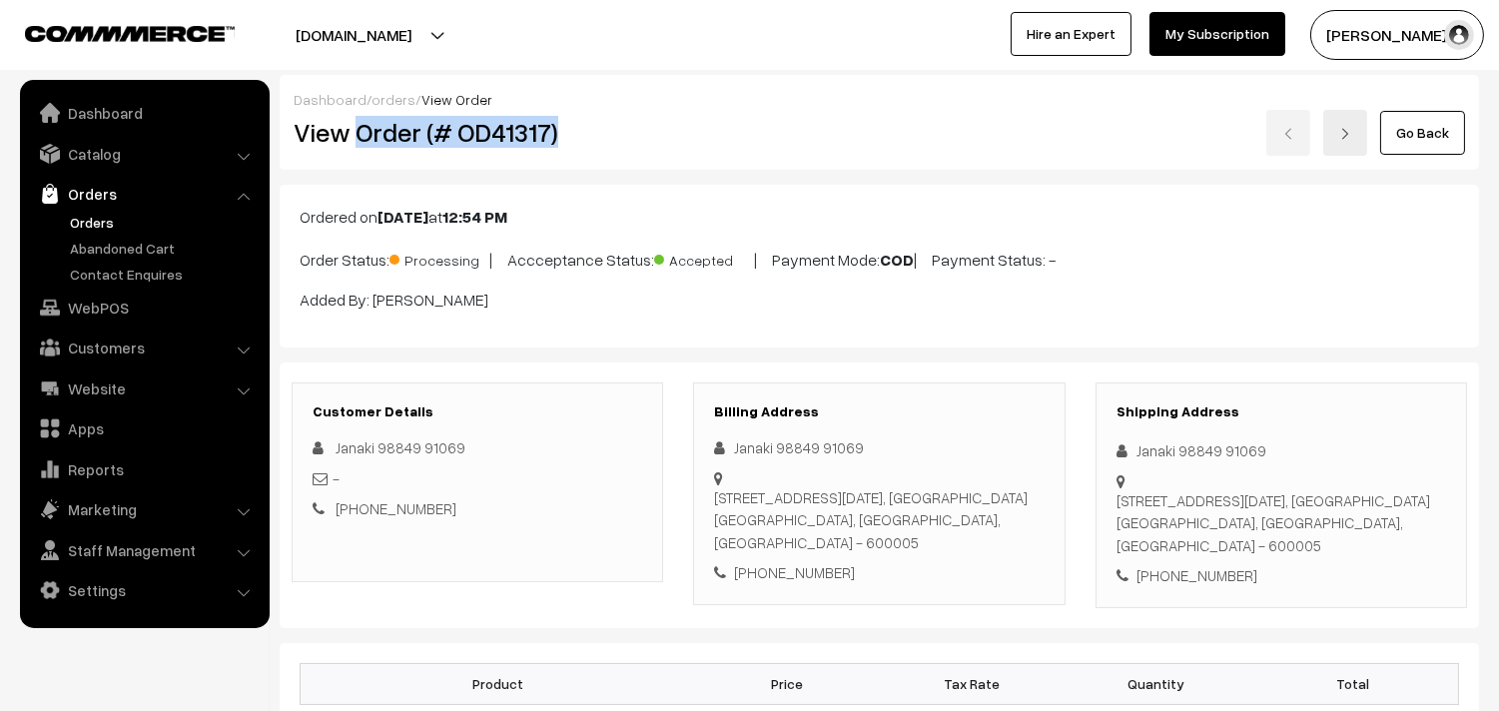
click at [604, 135] on h2 "View Order (# OD41317)" at bounding box center [479, 132] width 370 height 31
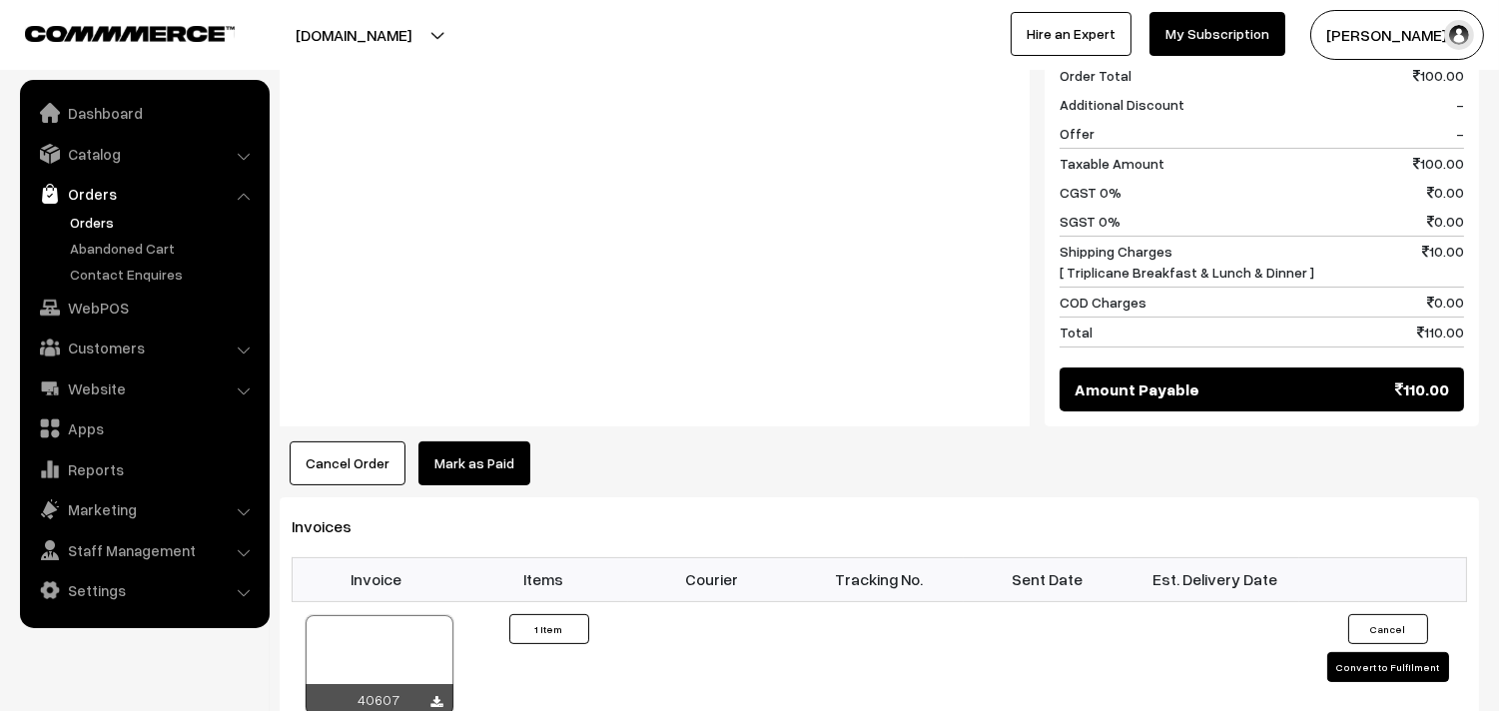
scroll to position [887, 0]
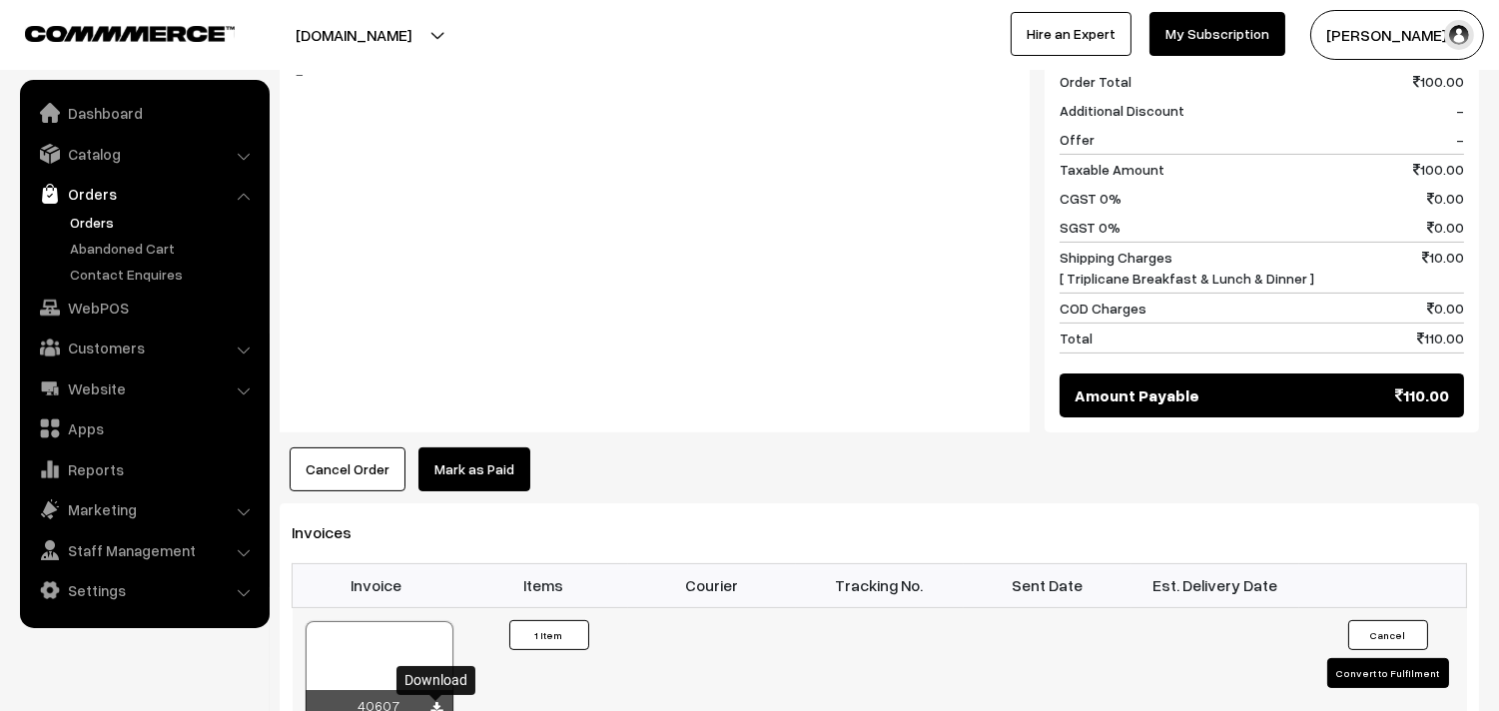
click at [435, 702] on link at bounding box center [437, 708] width 12 height 16
click at [94, 221] on link "Orders" at bounding box center [164, 222] width 198 height 21
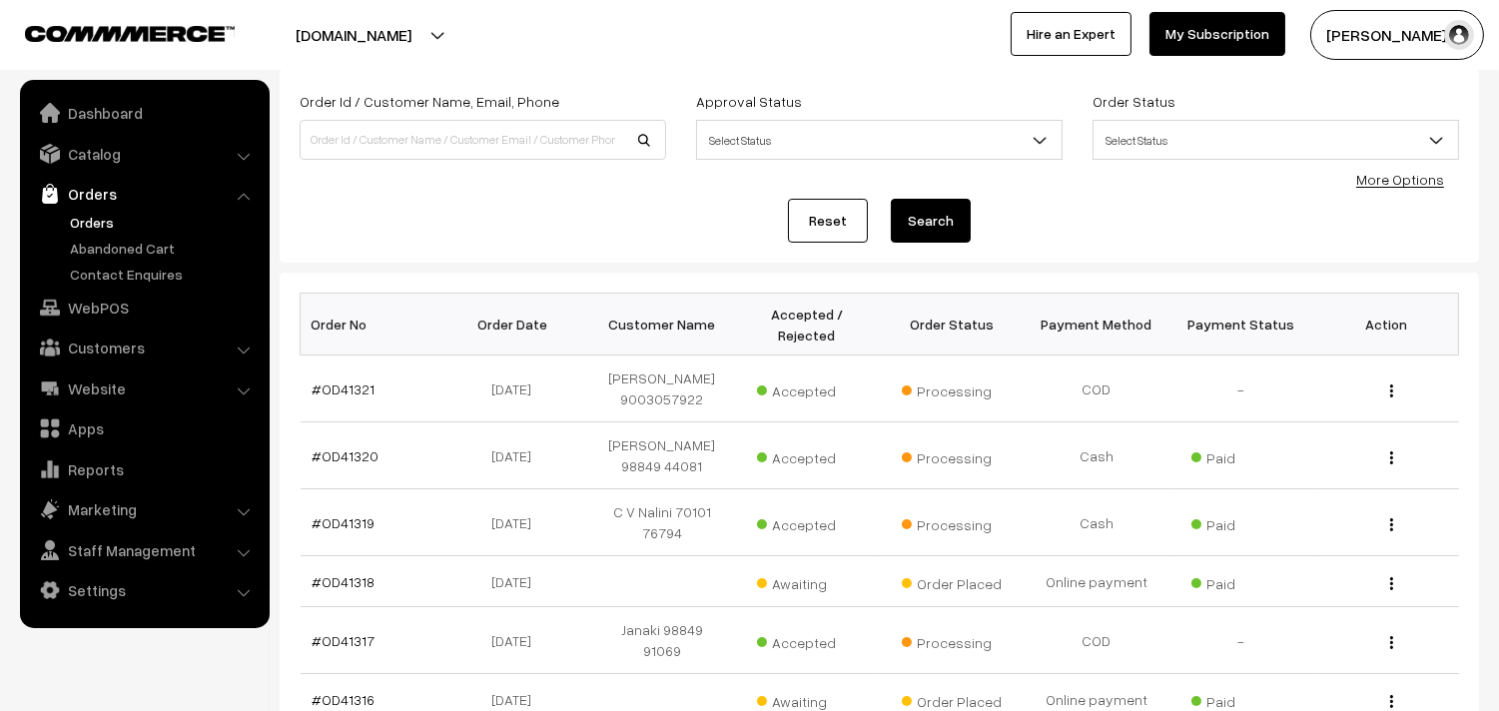
scroll to position [222, 0]
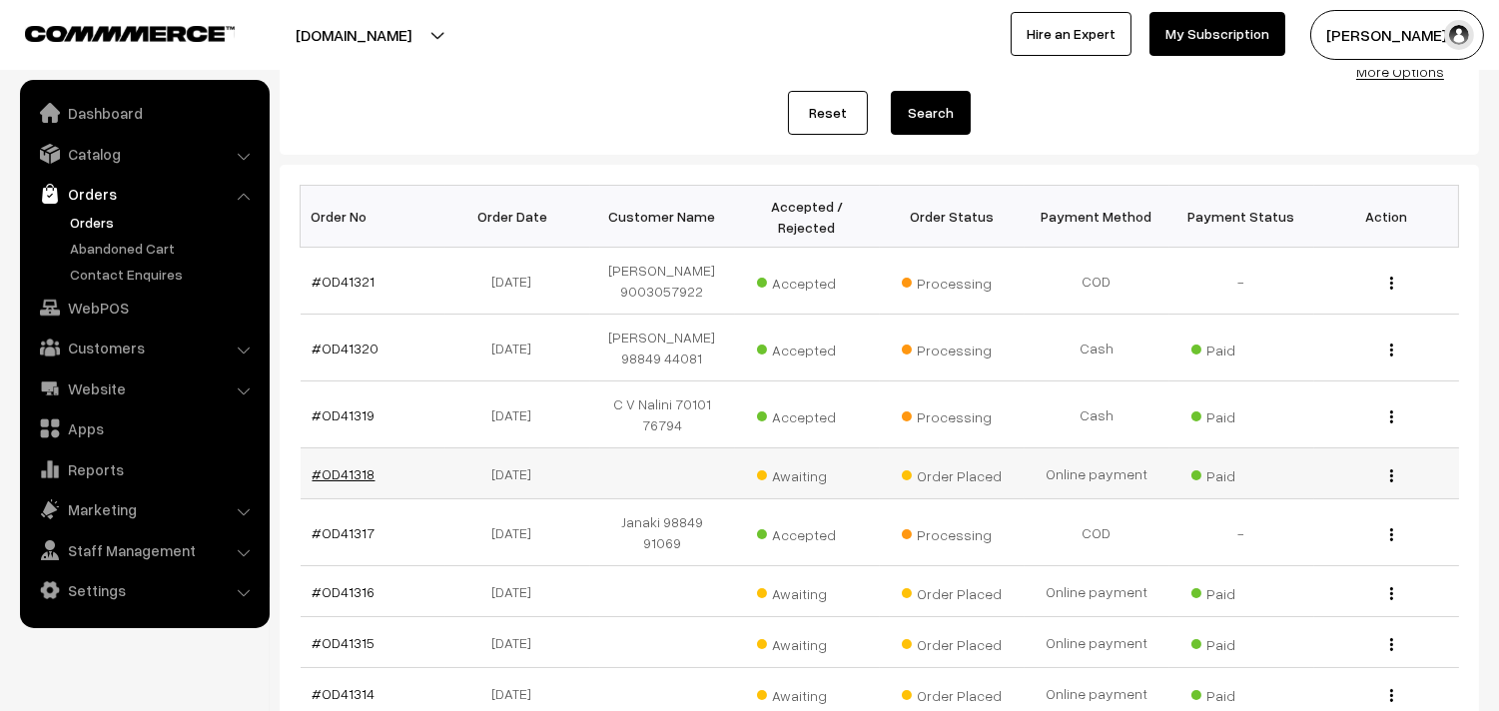
click at [344, 465] on link "#OD41318" at bounding box center [344, 473] width 63 height 17
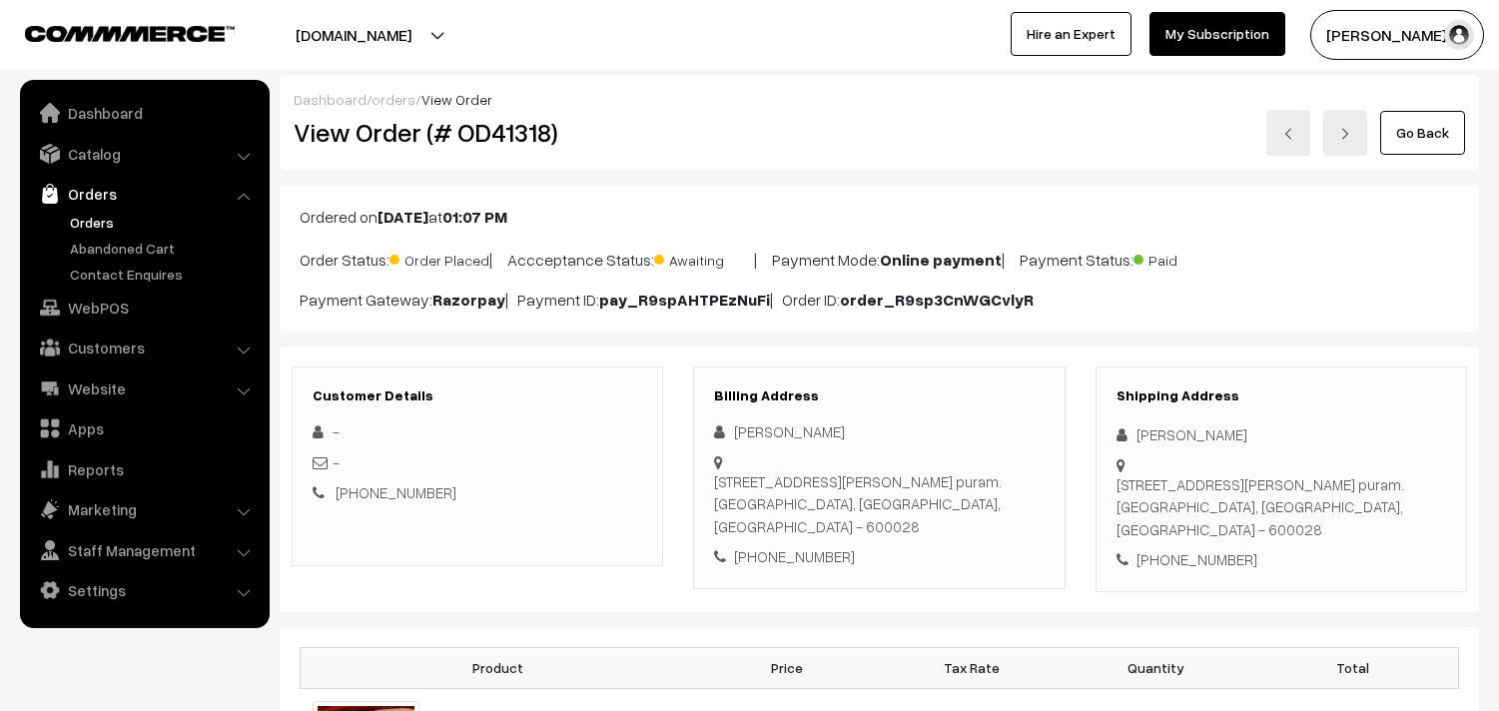
scroll to position [443, 0]
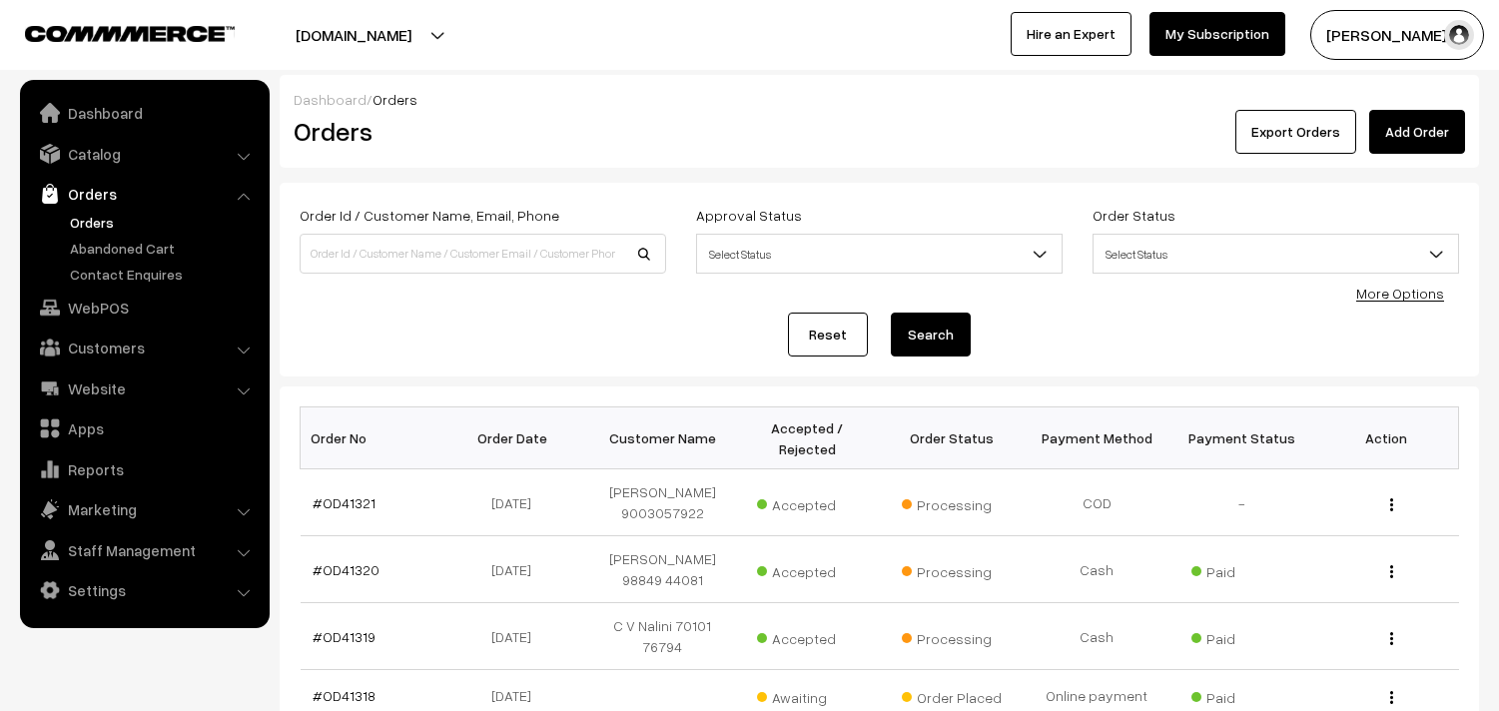
scroll to position [221, 0]
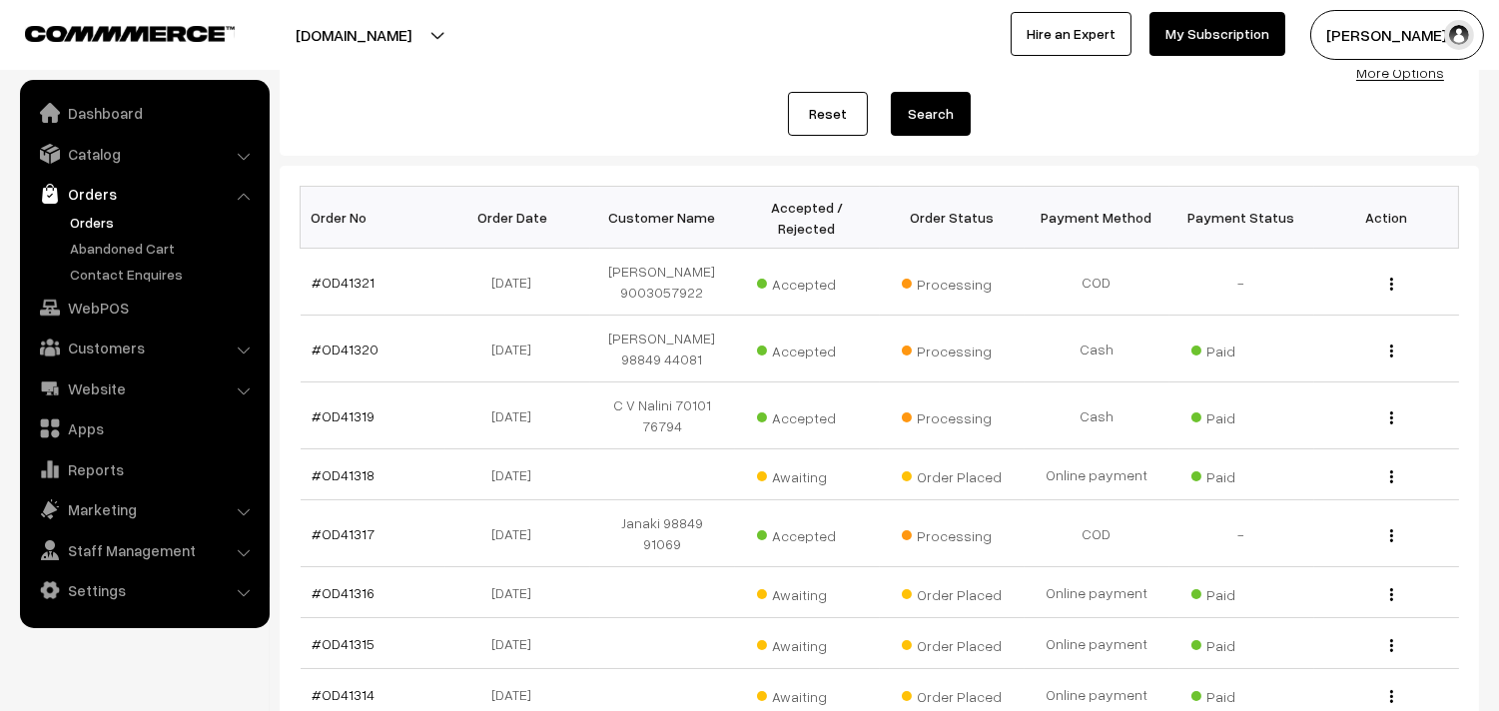
click at [92, 227] on link "Orders" at bounding box center [164, 222] width 198 height 21
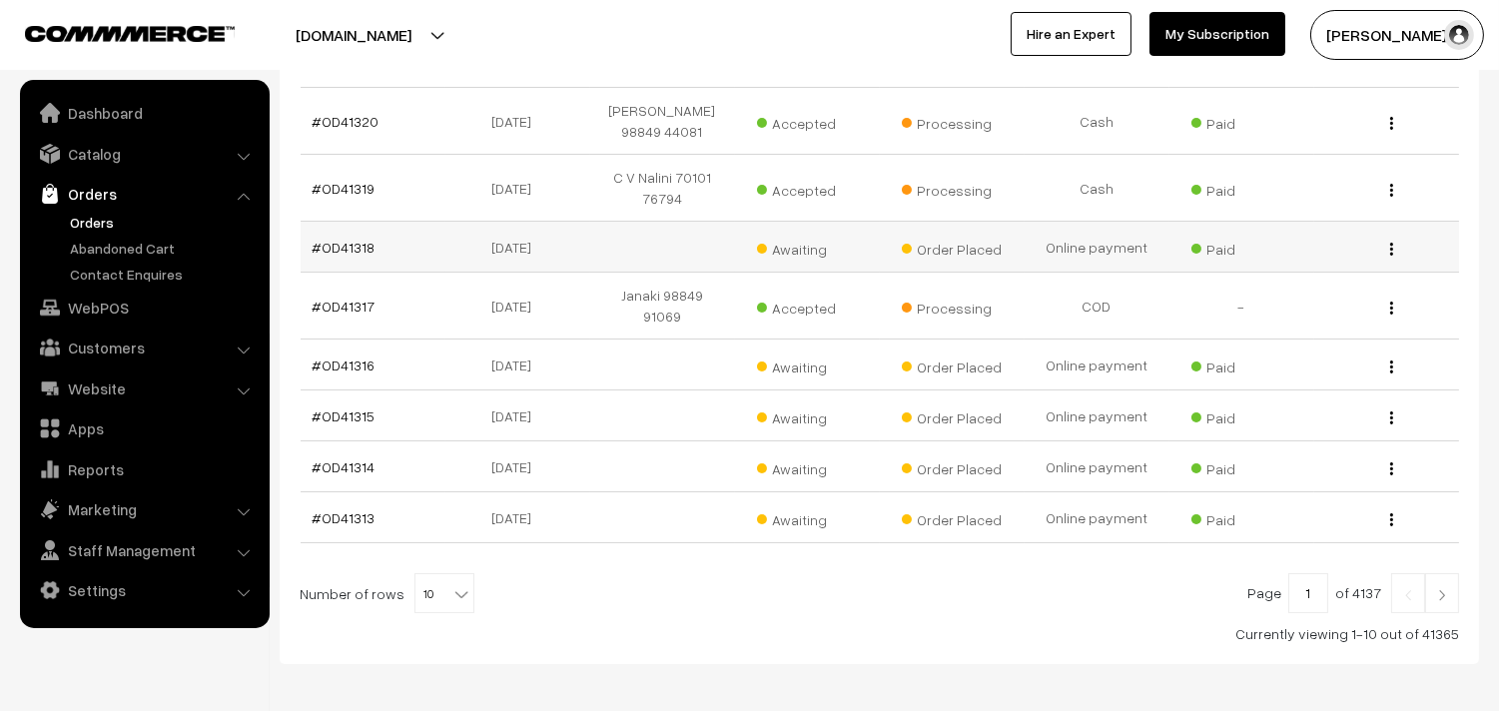
scroll to position [552, 0]
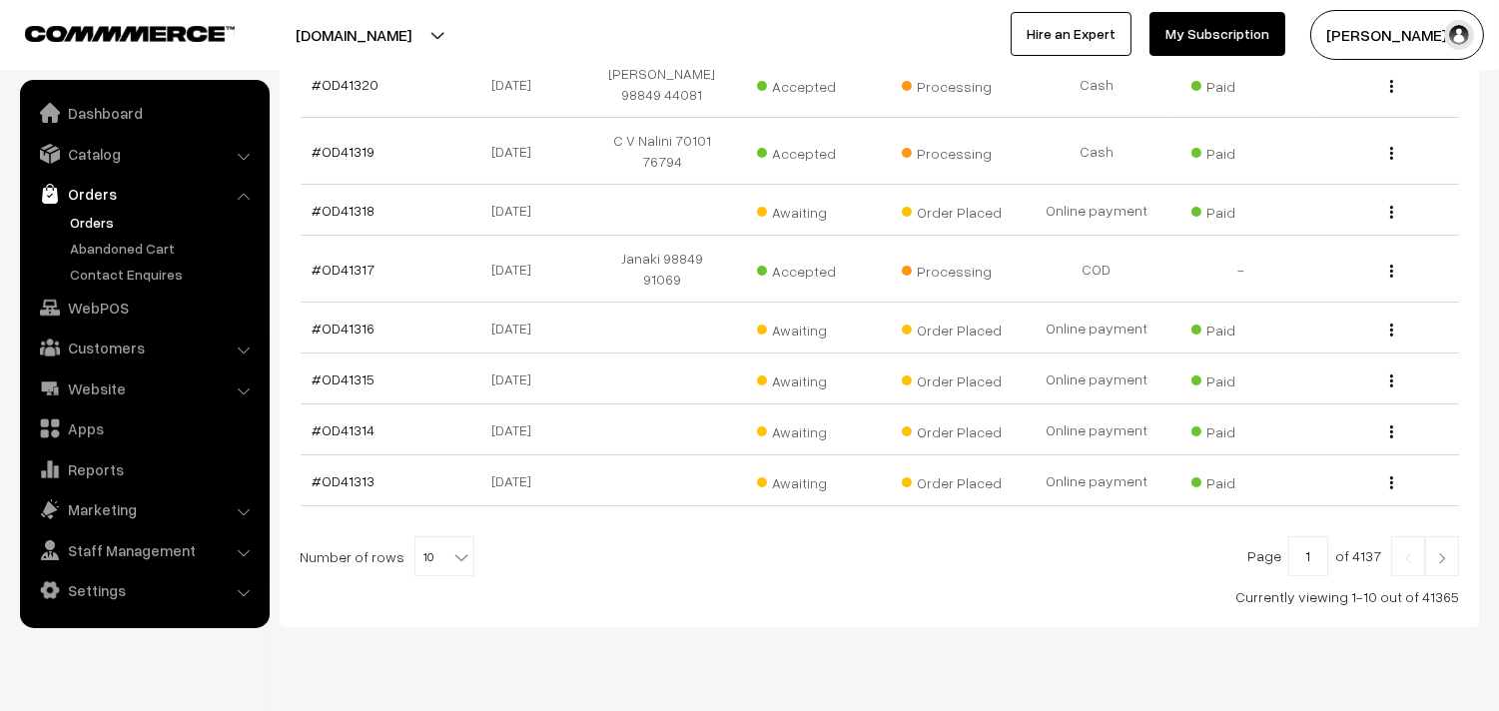
click at [90, 218] on link "Orders" at bounding box center [164, 222] width 198 height 21
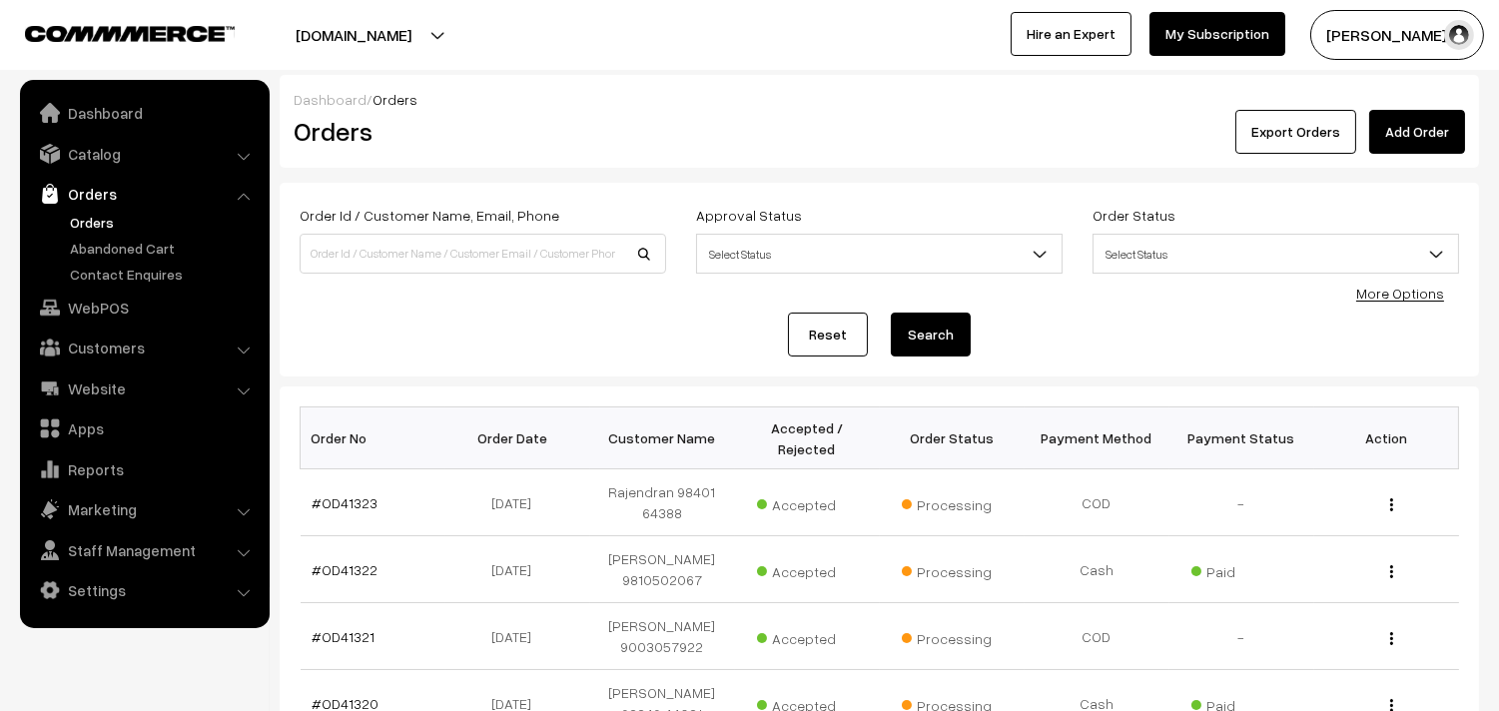
click at [107, 223] on link "Orders" at bounding box center [164, 222] width 198 height 21
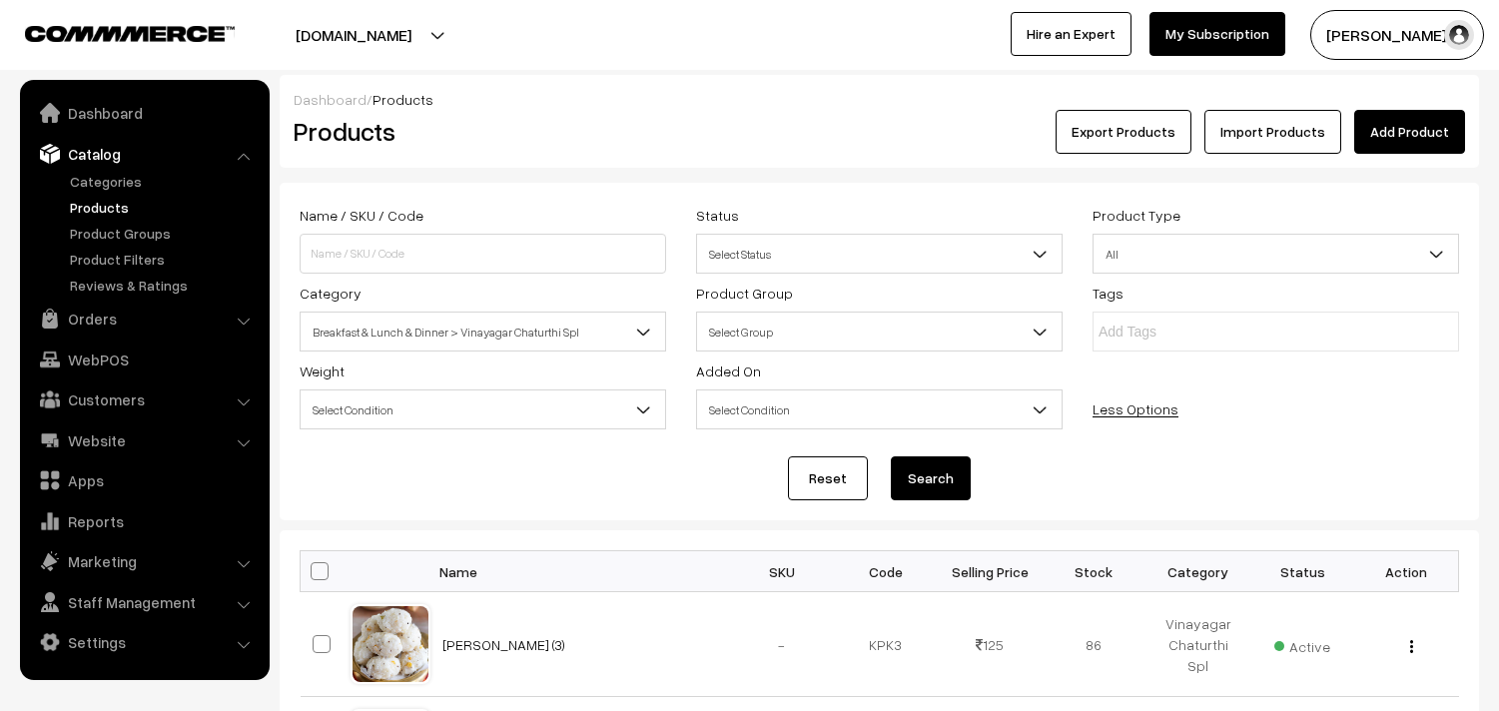
select select "100"
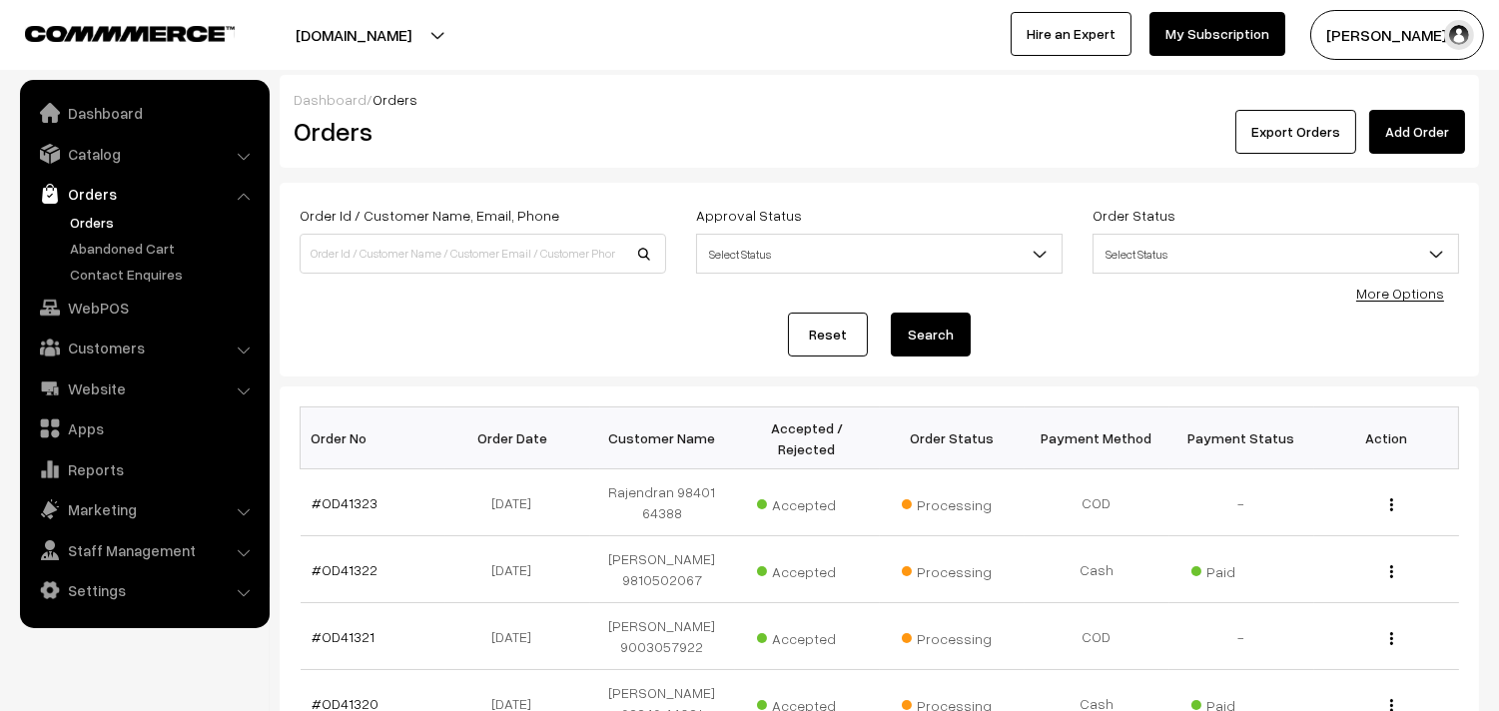
click at [85, 217] on link "Orders" at bounding box center [164, 222] width 198 height 21
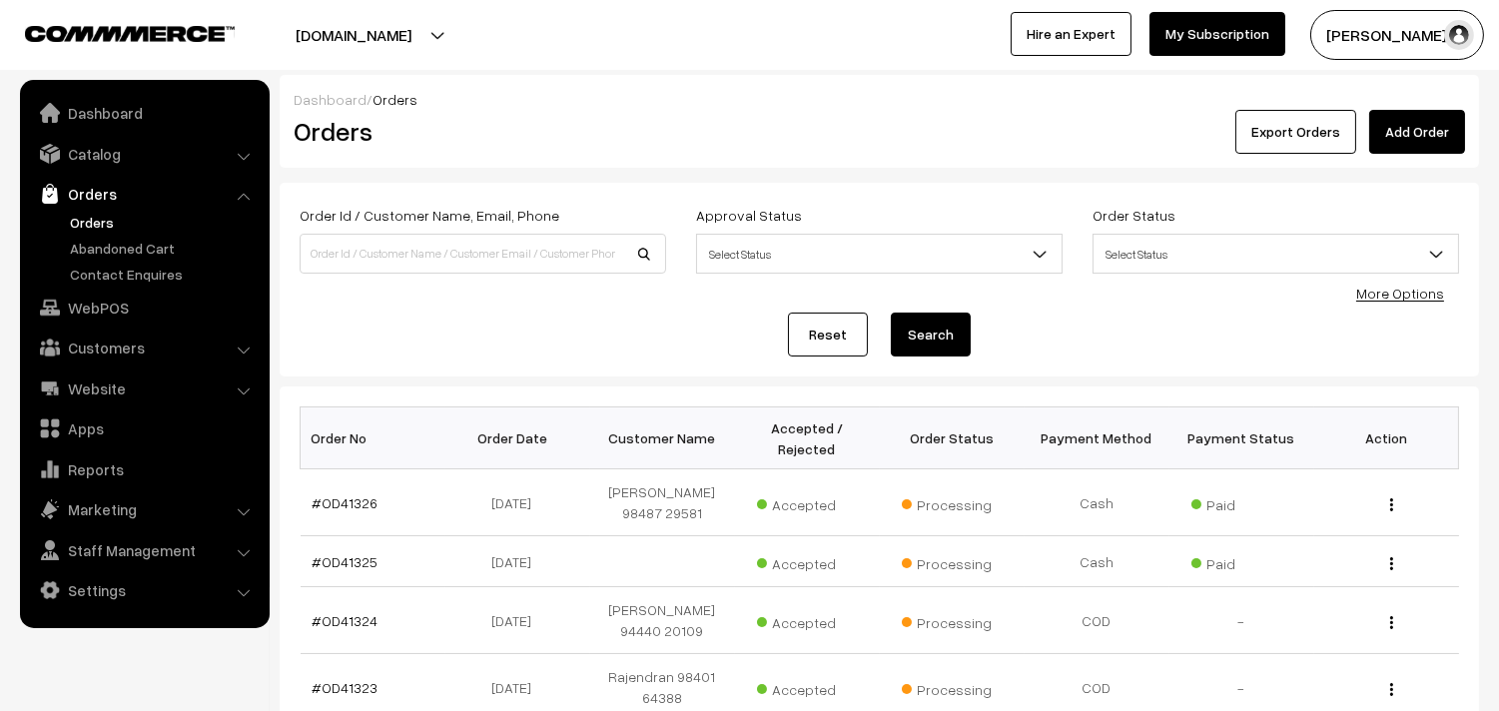
click at [96, 214] on link "Orders" at bounding box center [164, 222] width 198 height 21
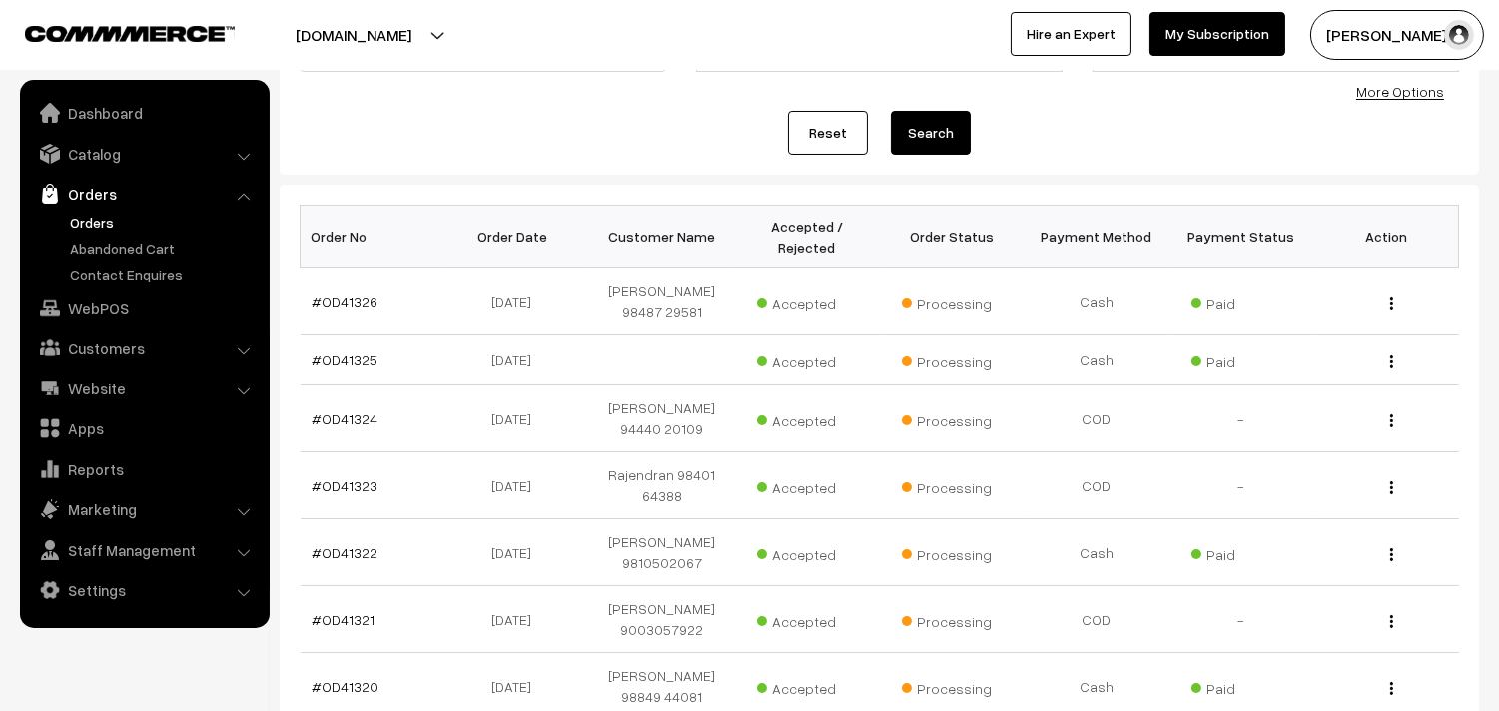
scroll to position [222, 0]
